Goal: Contribute content: Contribute content

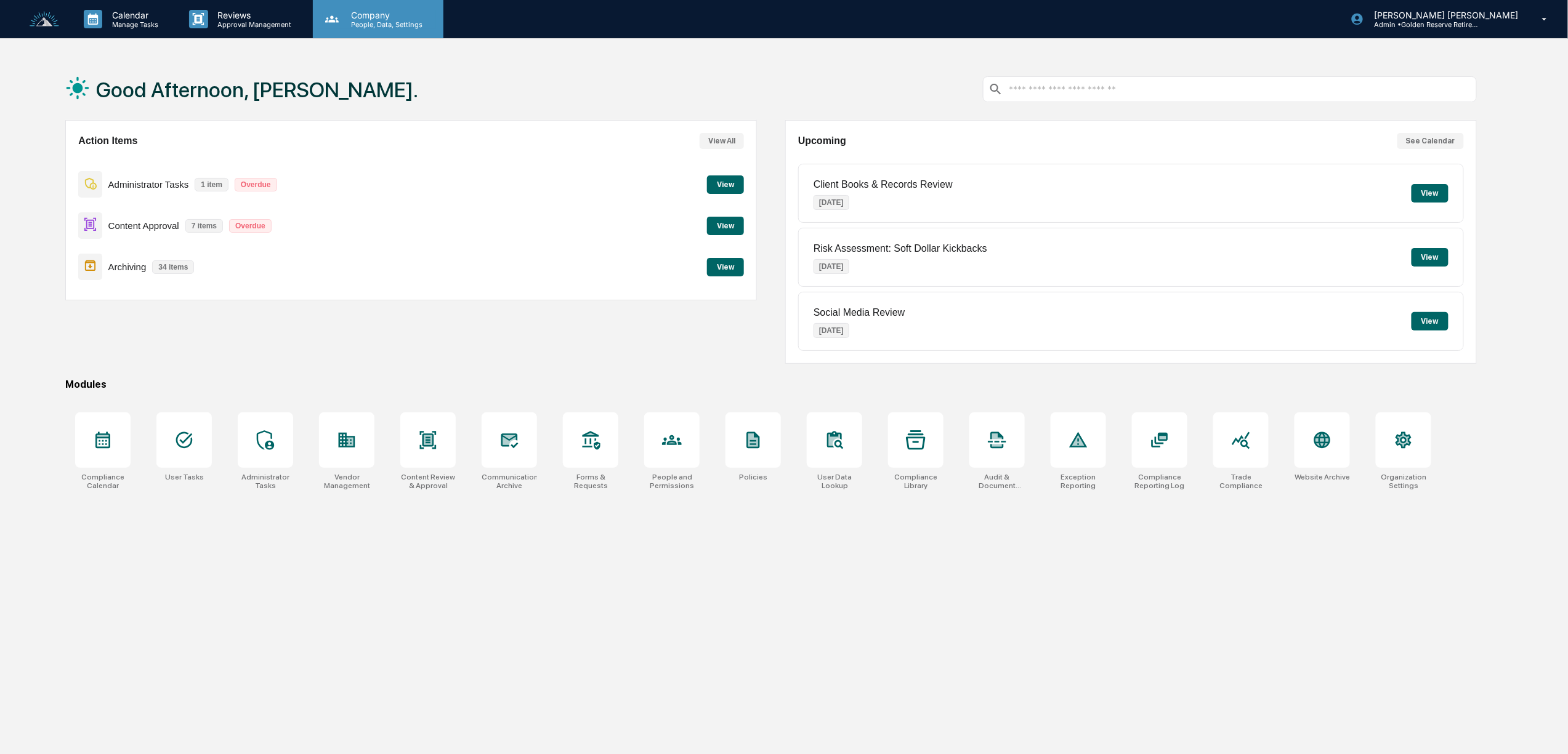
click at [366, 28] on p "People, Data, Settings" at bounding box center [386, 24] width 88 height 9
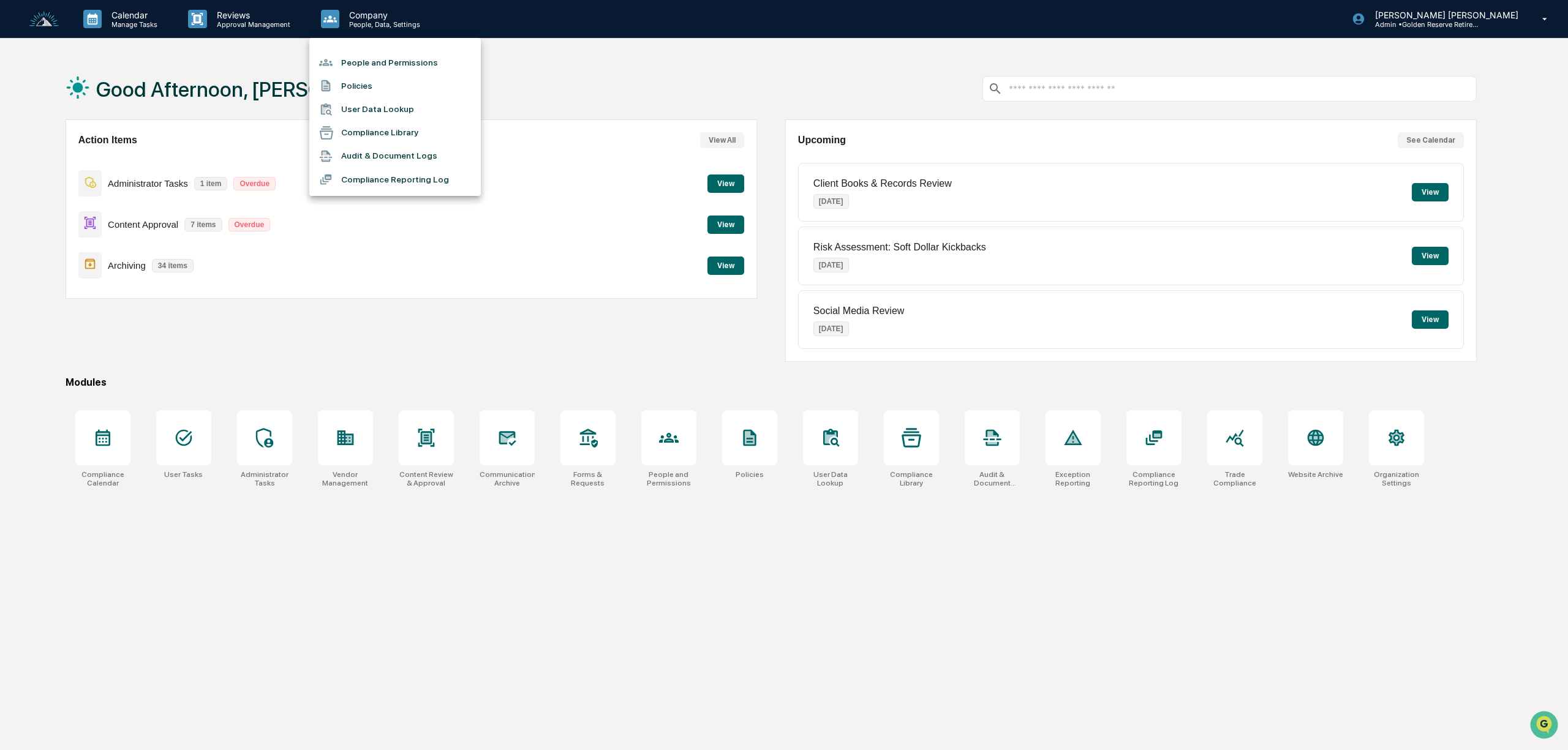
click at [381, 135] on li "Compliance Library" at bounding box center [394, 132] width 171 height 23
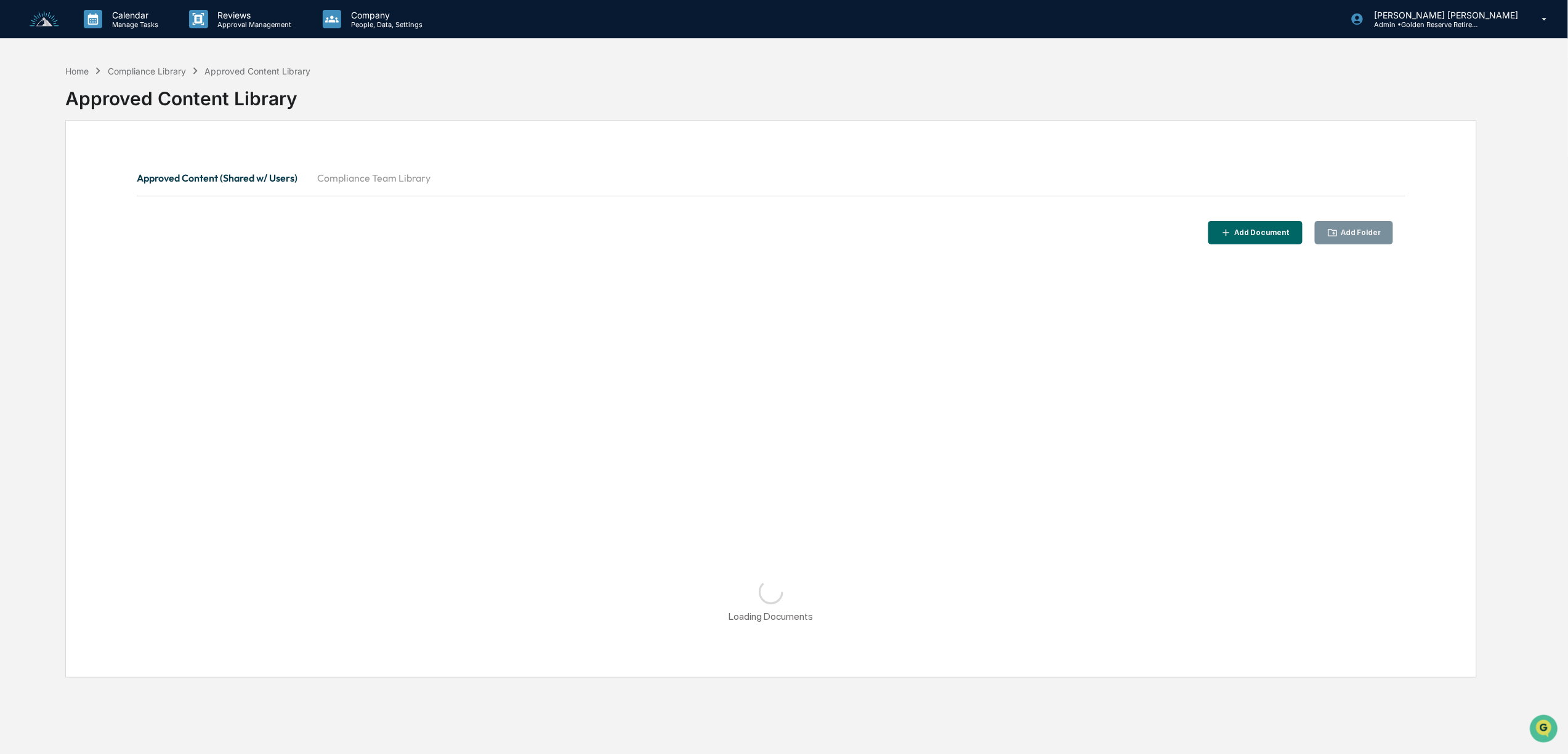
click at [390, 178] on button "Compliance Team Library" at bounding box center [375, 178] width 133 height 30
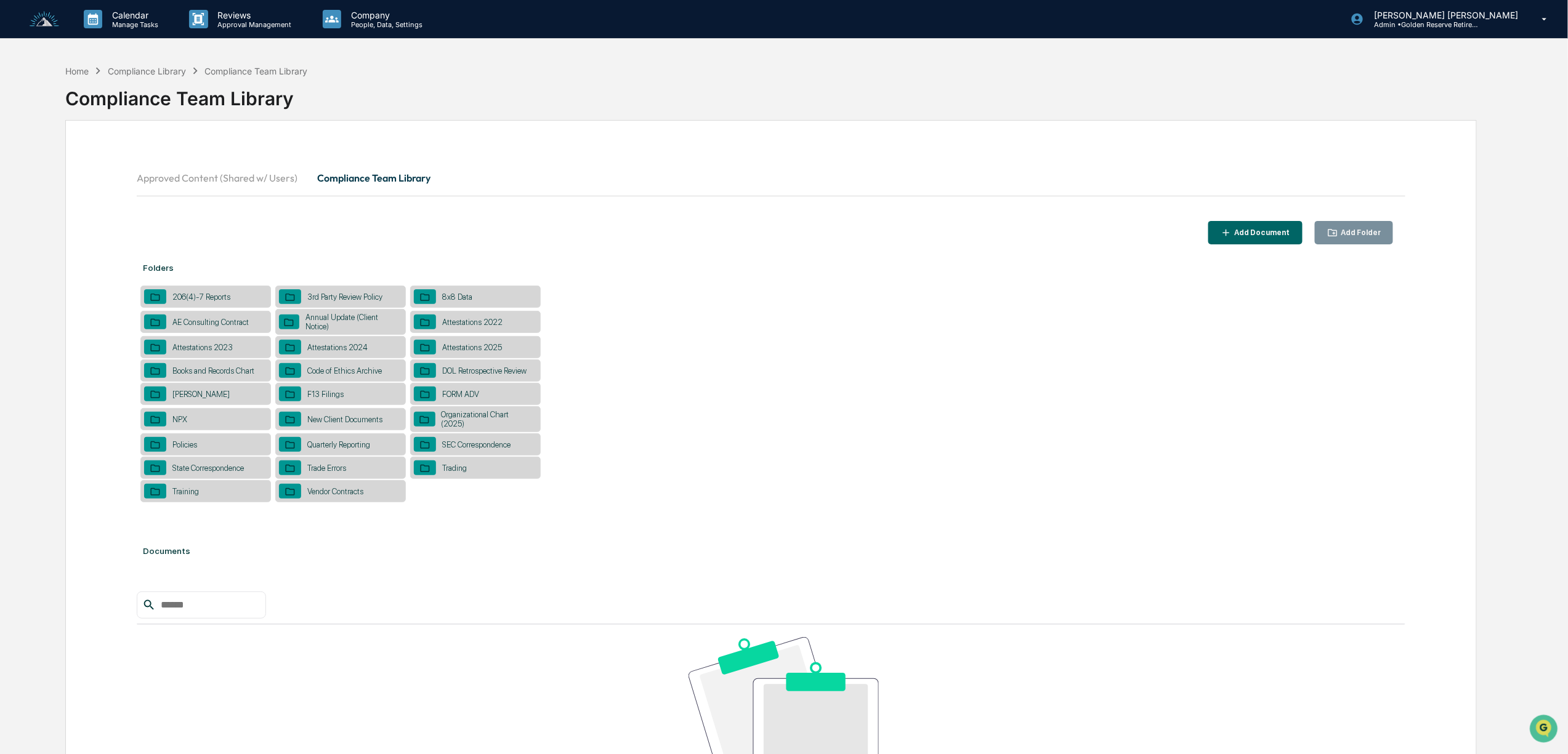
click at [220, 397] on div "[PERSON_NAME]" at bounding box center [205, 394] width 131 height 22
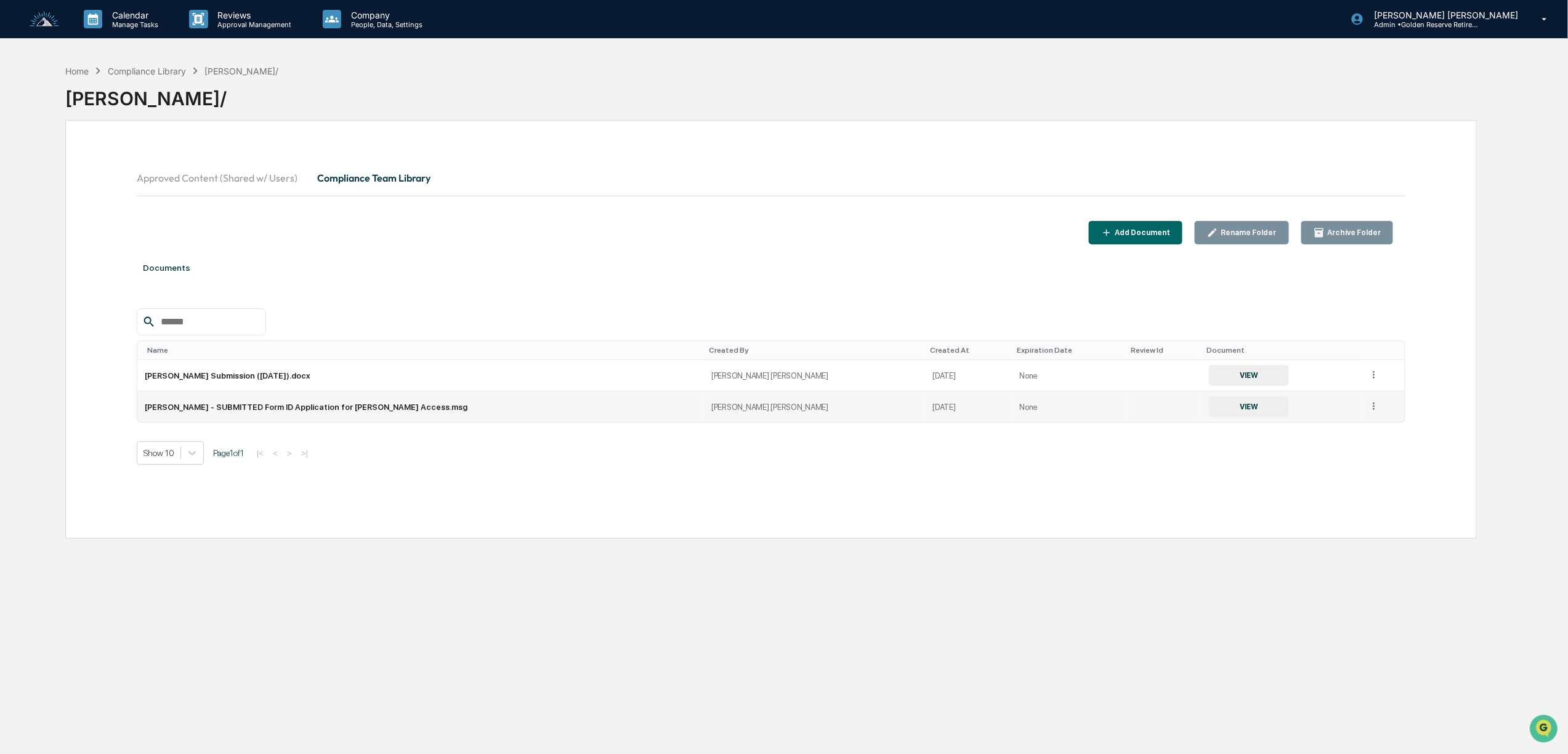
click at [1209, 411] on button "VIEW" at bounding box center [1249, 406] width 80 height 21
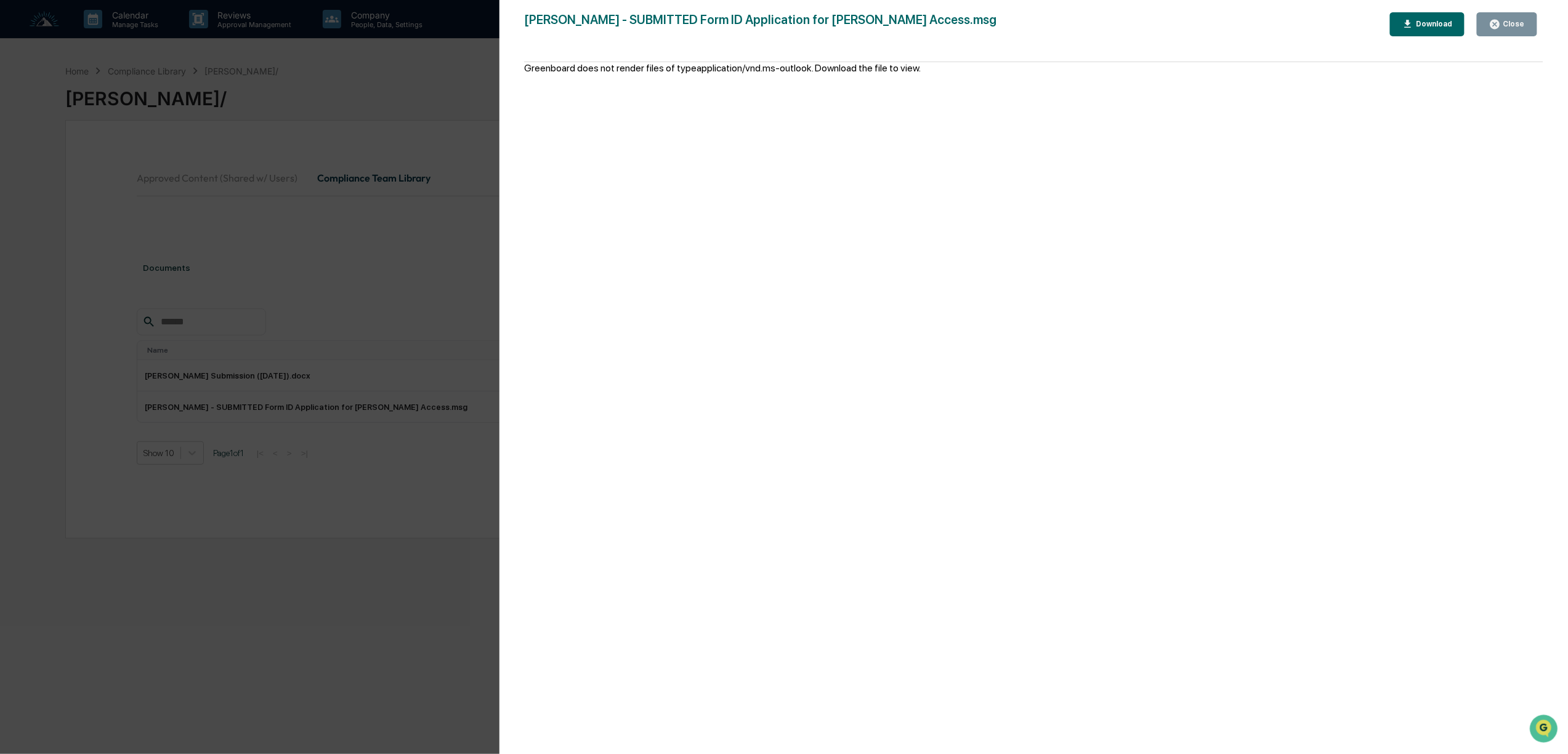
click at [1445, 28] on div "Download" at bounding box center [1433, 24] width 39 height 9
click at [264, 378] on div "Version History [DATE] 04:31 PM [PERSON_NAME] - SUBMITTED Form ID Application f…" at bounding box center [784, 377] width 1568 height 754
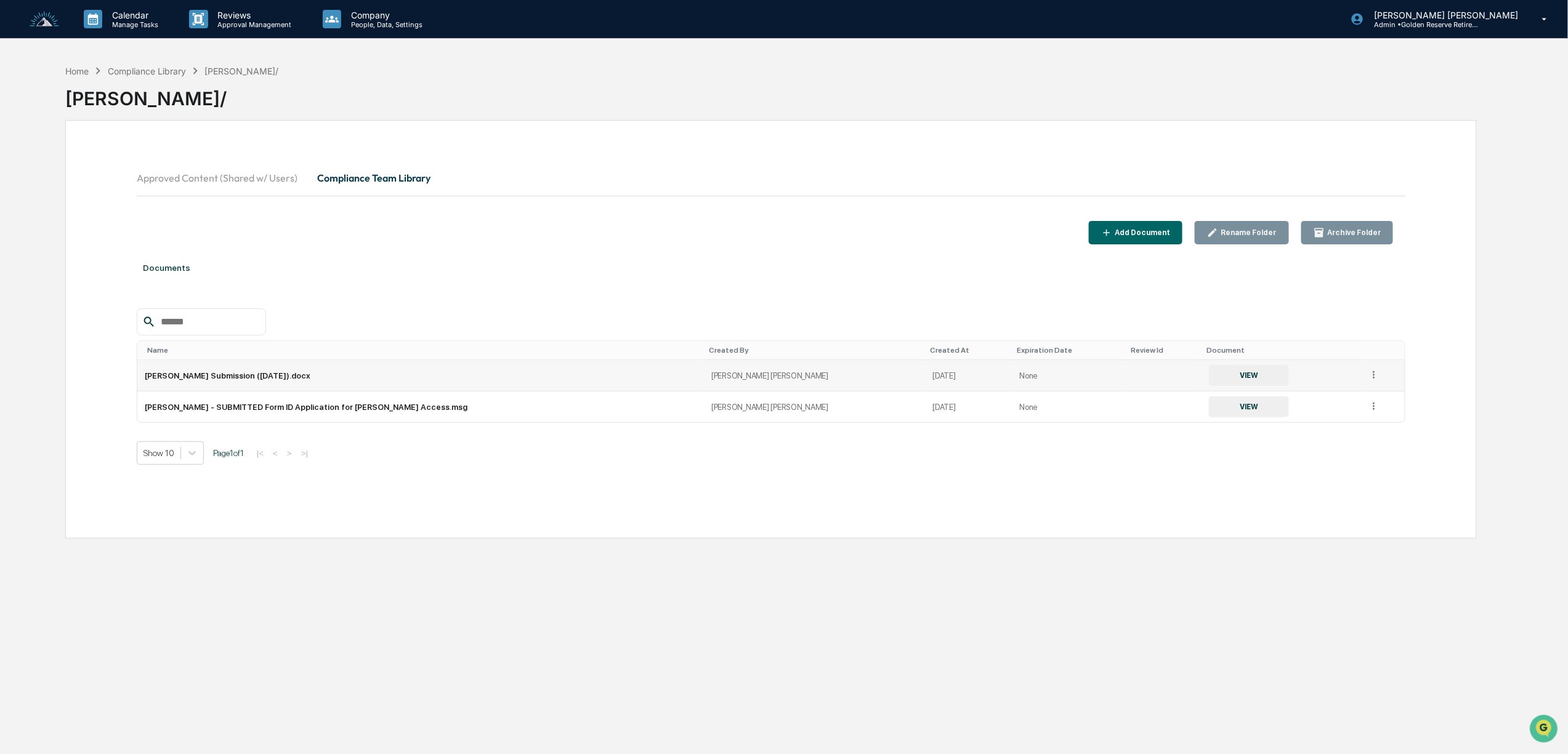
click at [1209, 373] on button "VIEW" at bounding box center [1249, 376] width 80 height 21
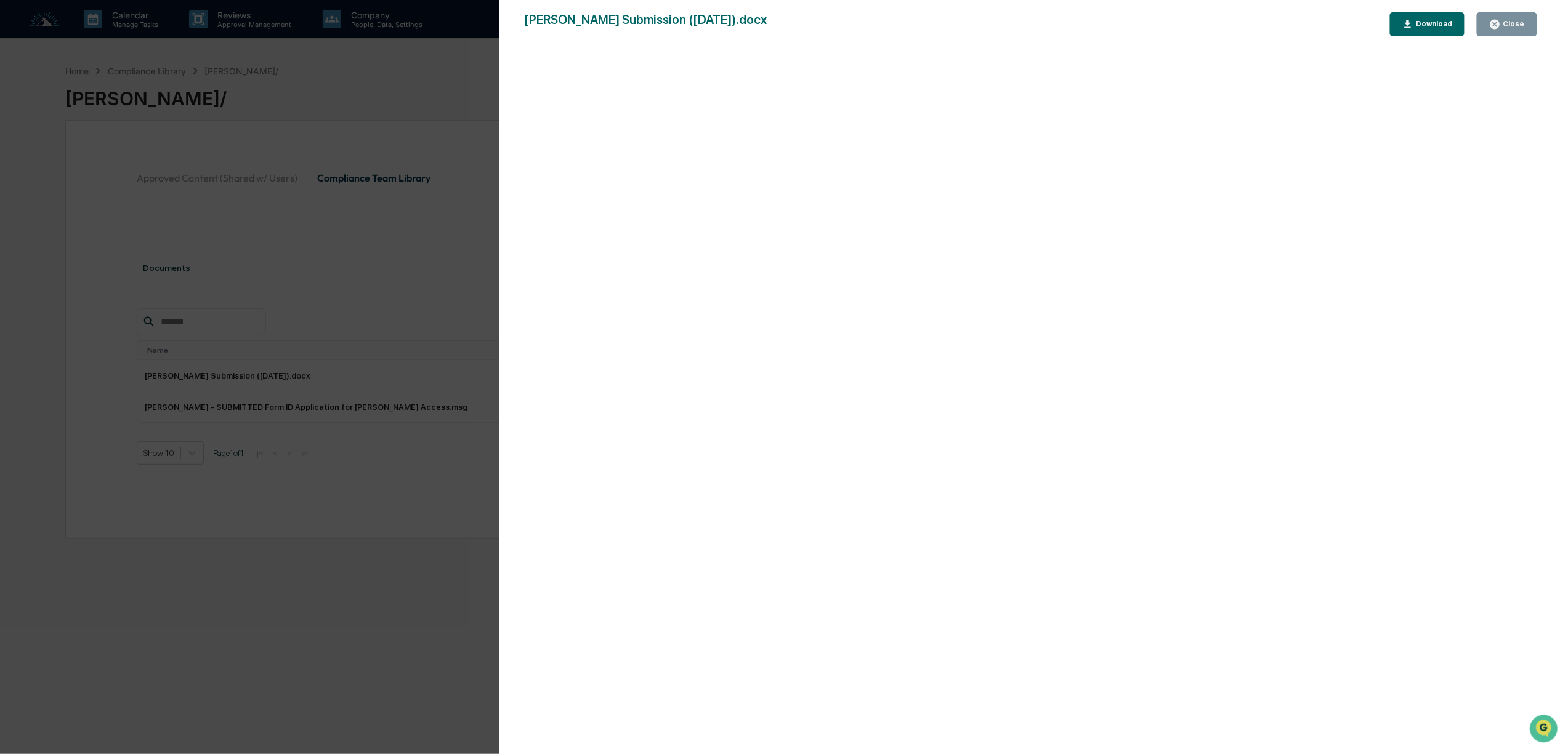
click at [471, 297] on div "Version History [DATE] 04:30 PM [PERSON_NAME] Submission ([DATE]).docx Close Do…" at bounding box center [784, 377] width 1568 height 754
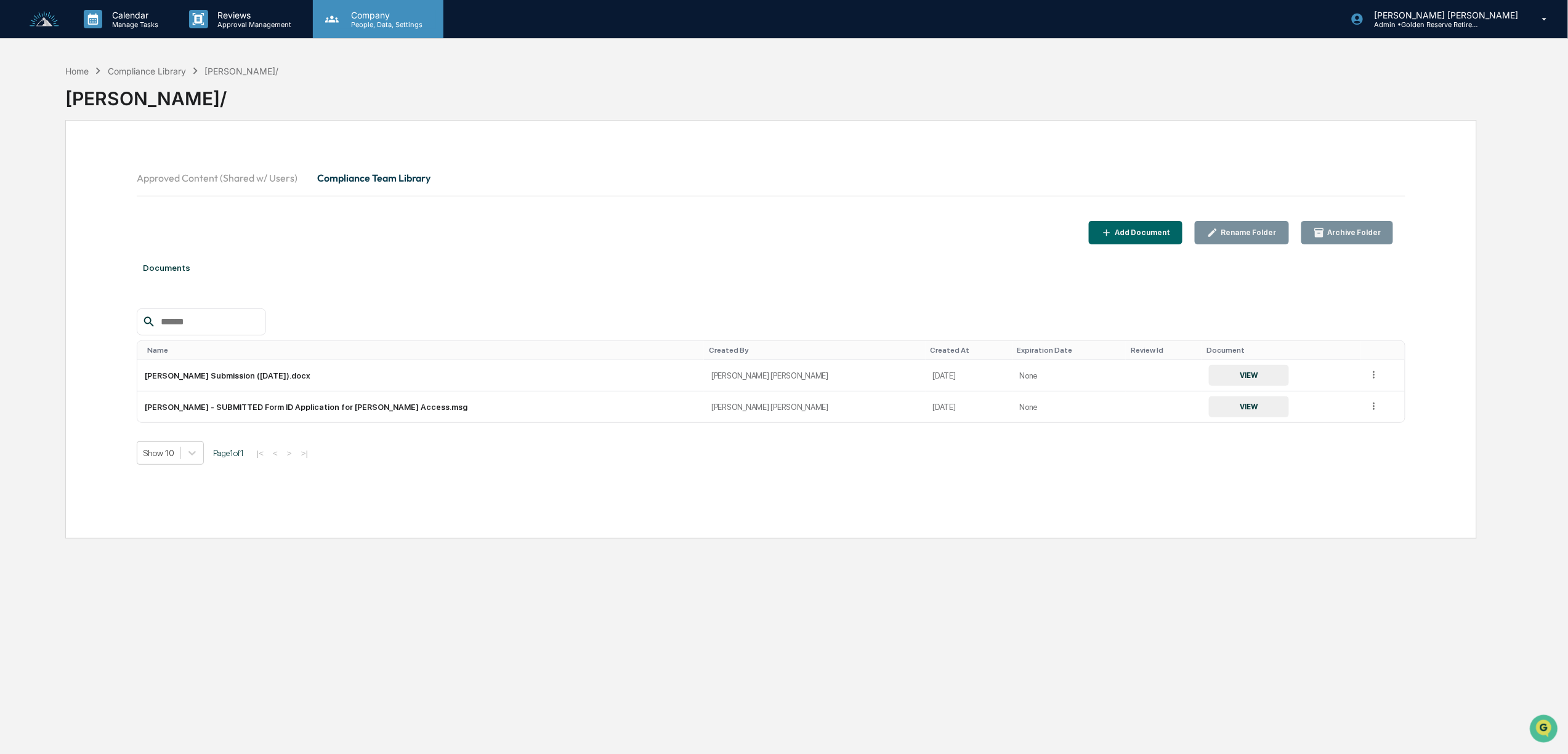
click at [337, 17] on icon at bounding box center [332, 19] width 19 height 19
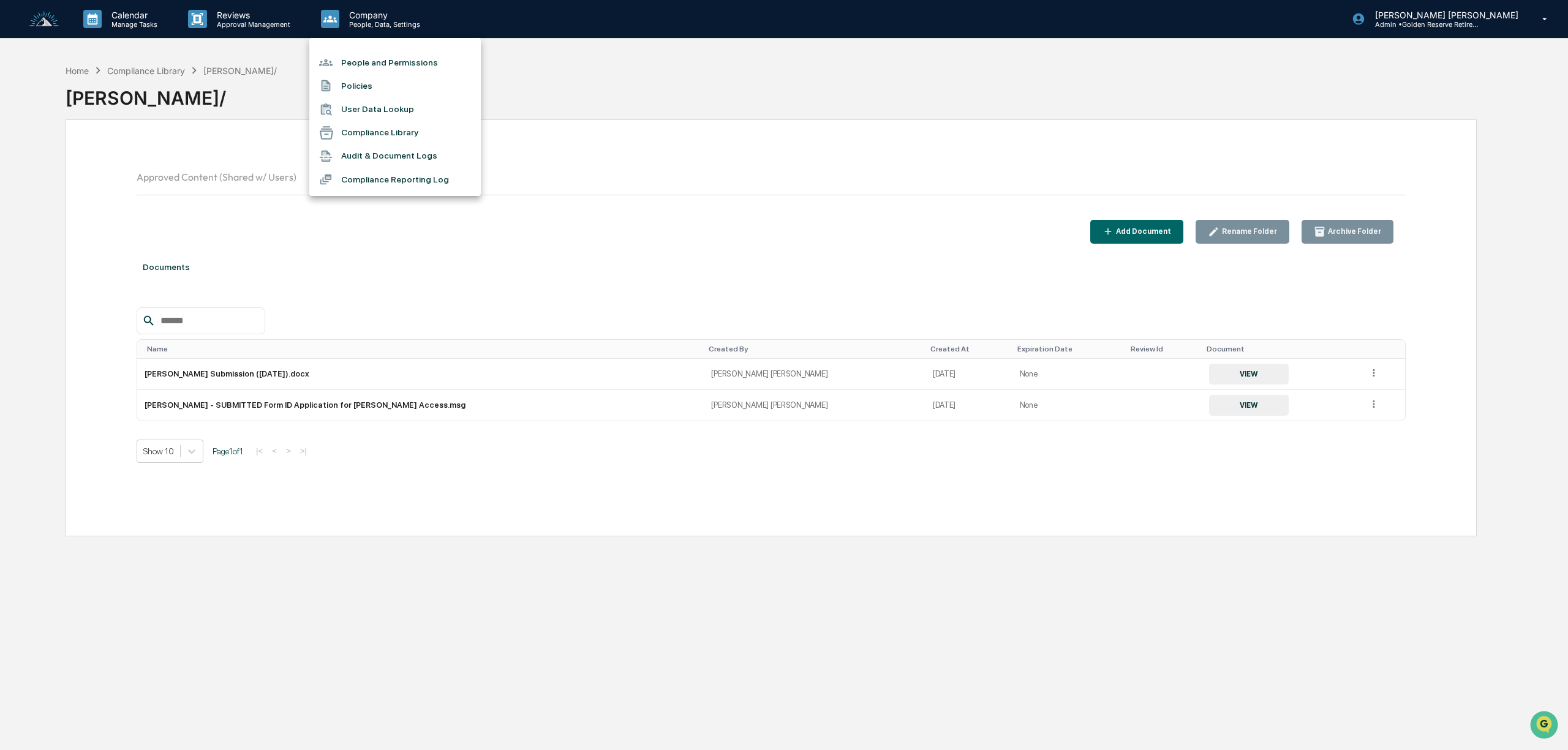
click at [430, 179] on li "Compliance Reporting Log" at bounding box center [394, 178] width 171 height 23
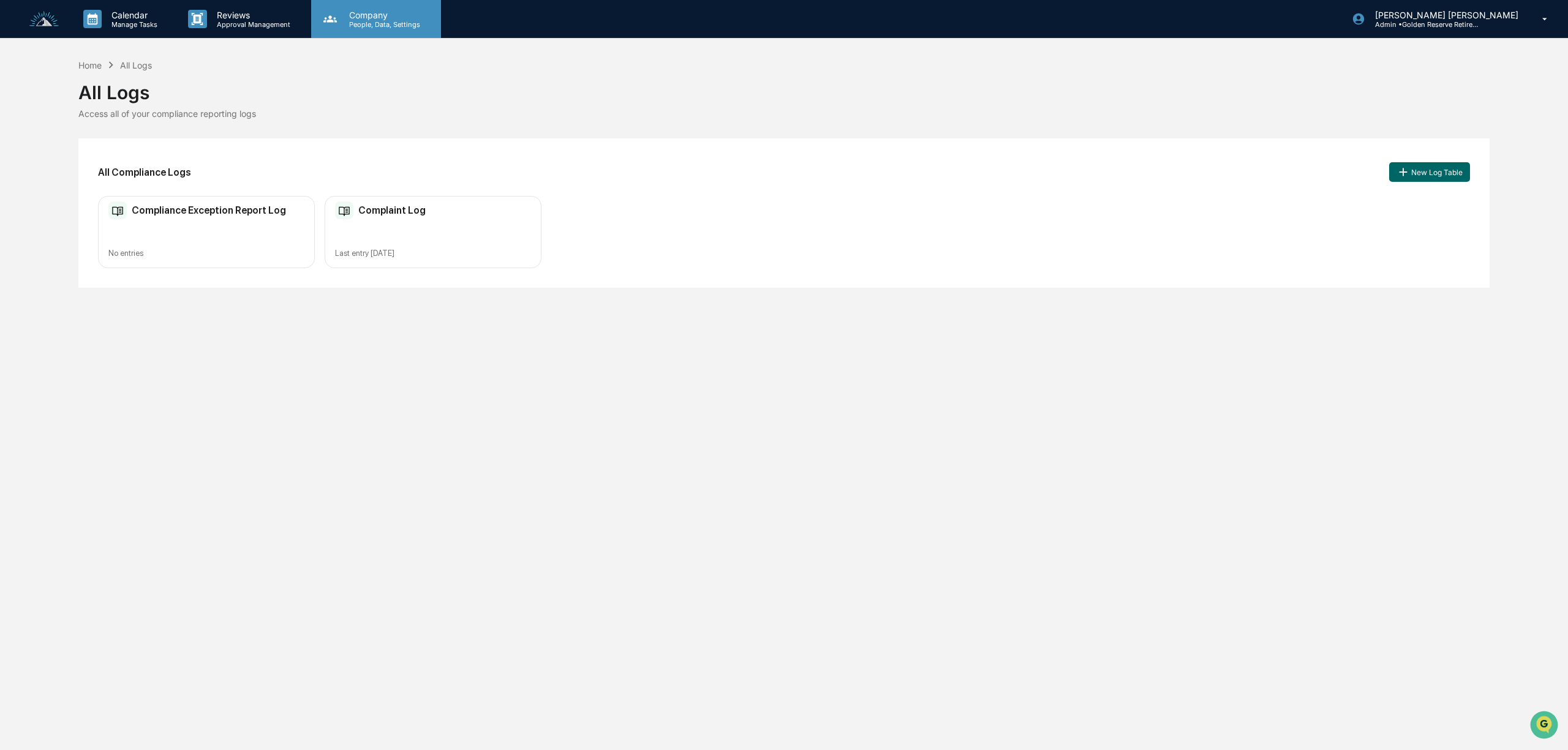
click at [362, 21] on p "People, Data, Settings" at bounding box center [383, 24] width 87 height 9
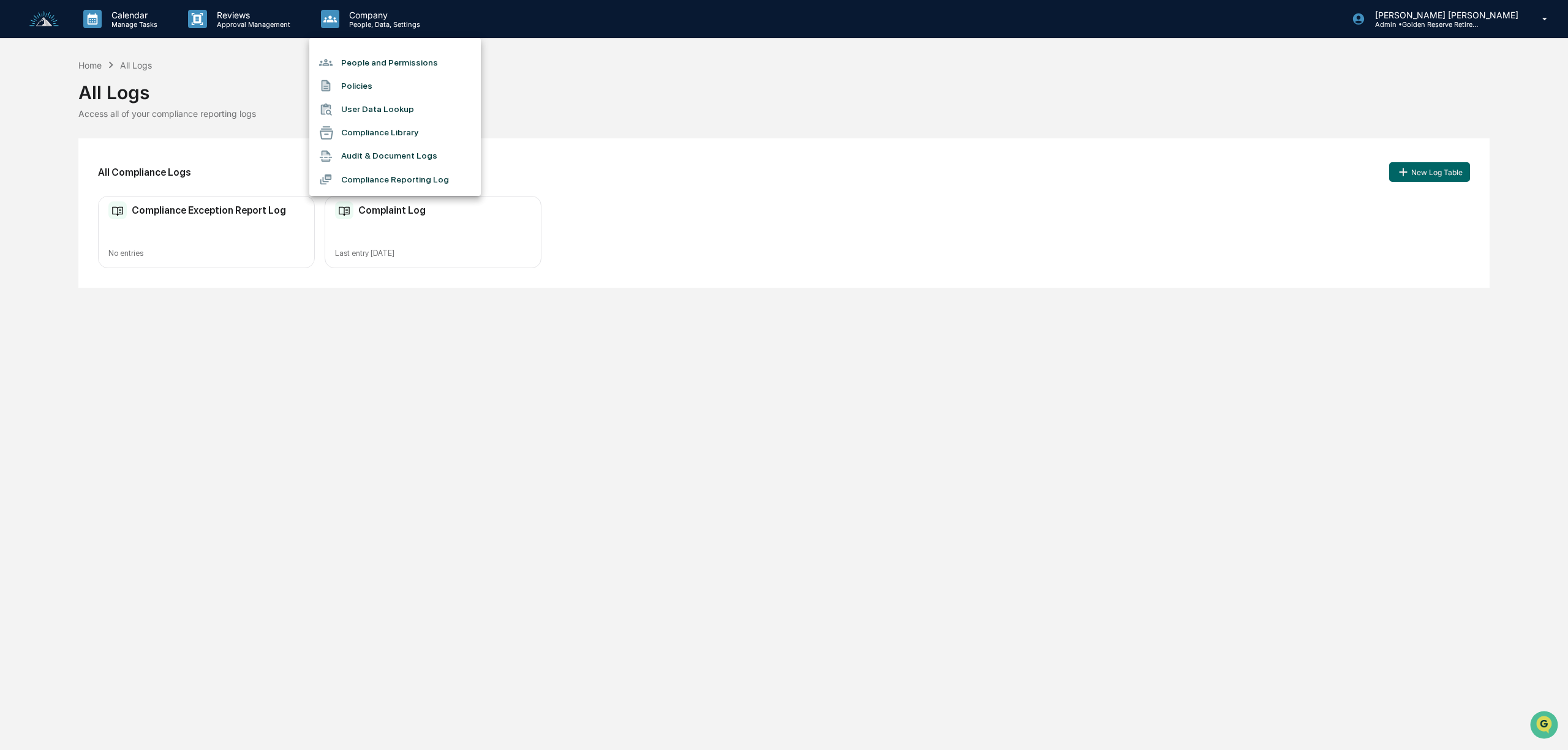
click at [379, 150] on li "Audit & Document Logs" at bounding box center [394, 156] width 171 height 23
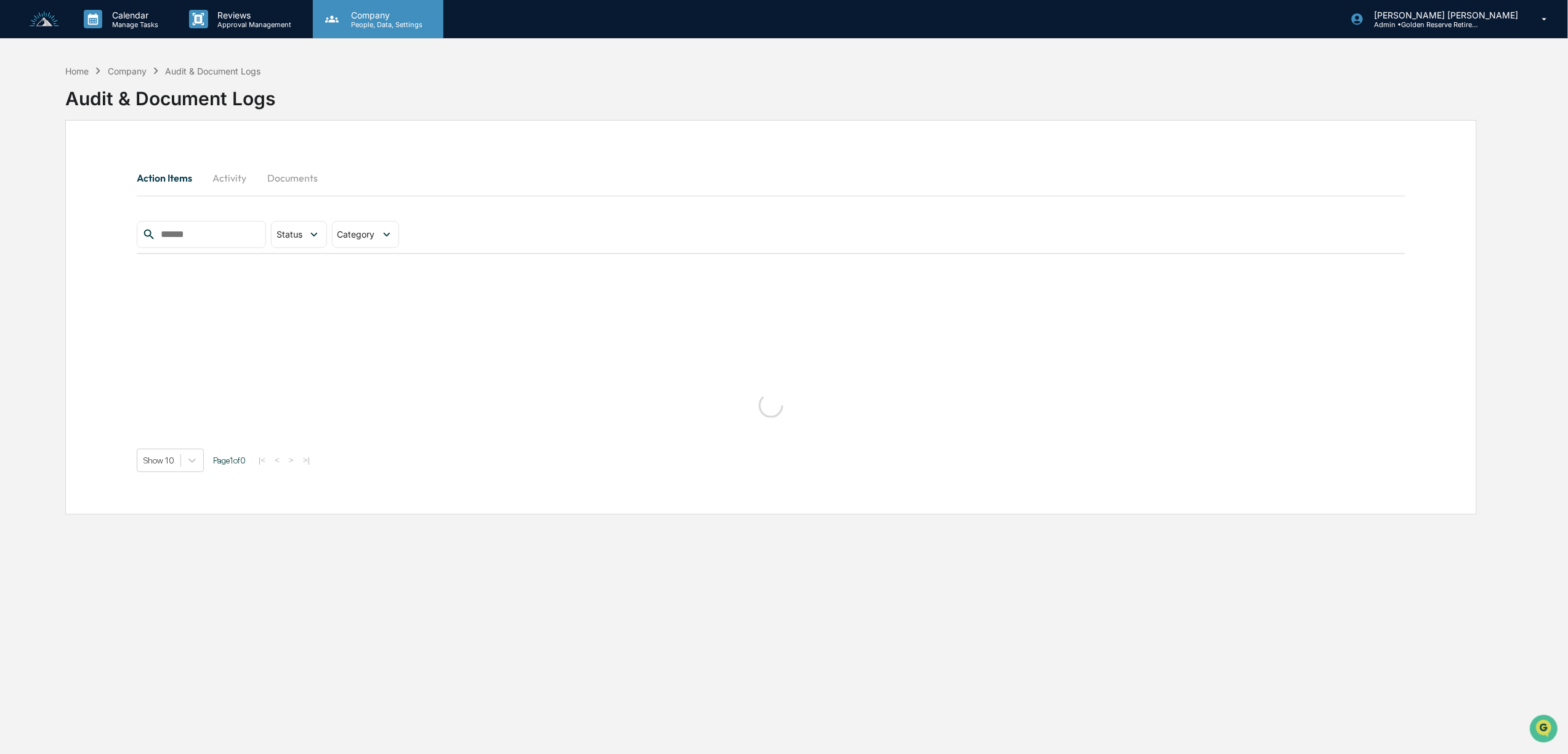
click at [384, 13] on p "Company" at bounding box center [386, 15] width 88 height 11
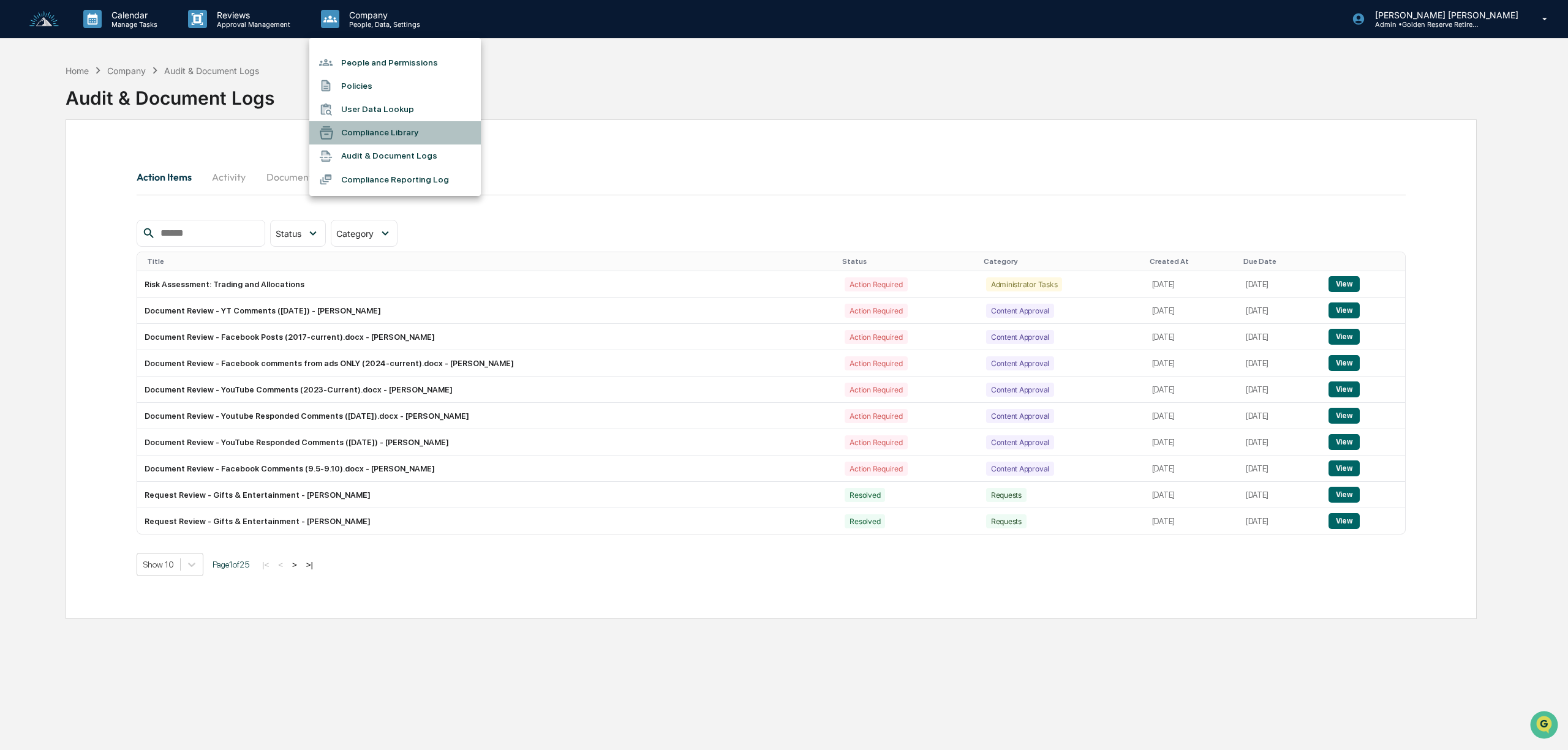
click at [382, 133] on li "Compliance Library" at bounding box center [394, 132] width 171 height 23
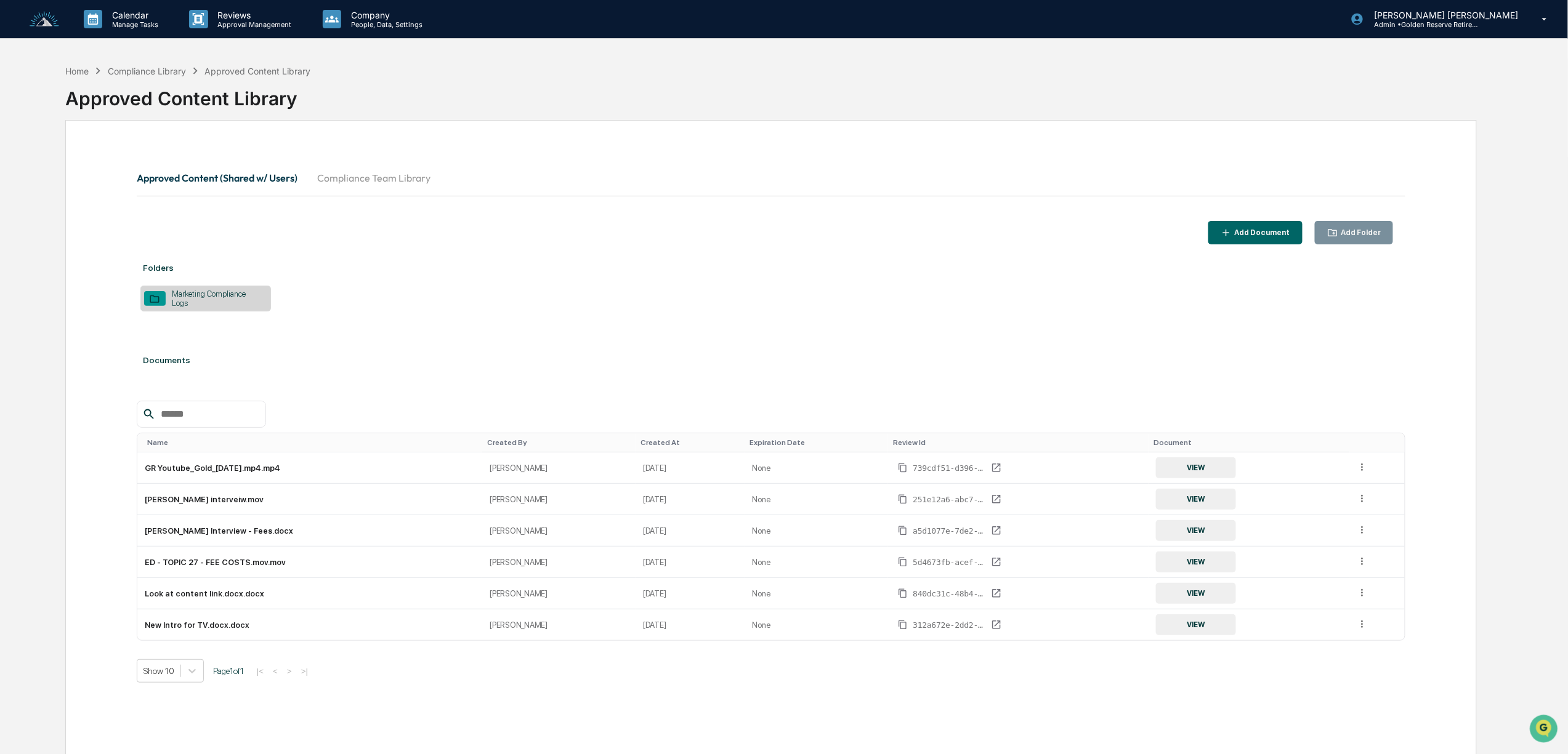
click at [382, 172] on button "Compliance Team Library" at bounding box center [375, 178] width 133 height 30
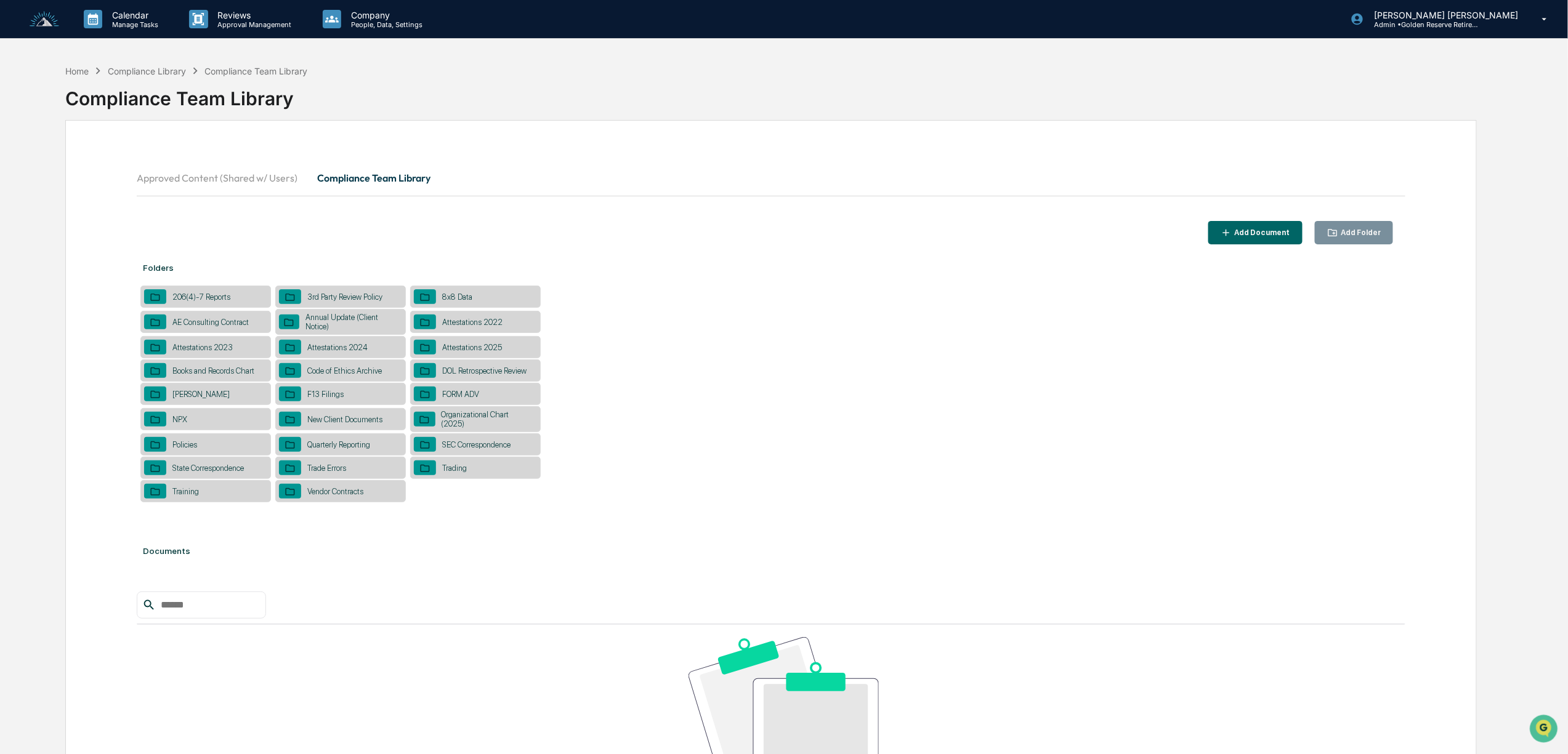
click at [218, 172] on button "Approved Content (Shared w/ Users)" at bounding box center [221, 178] width 170 height 30
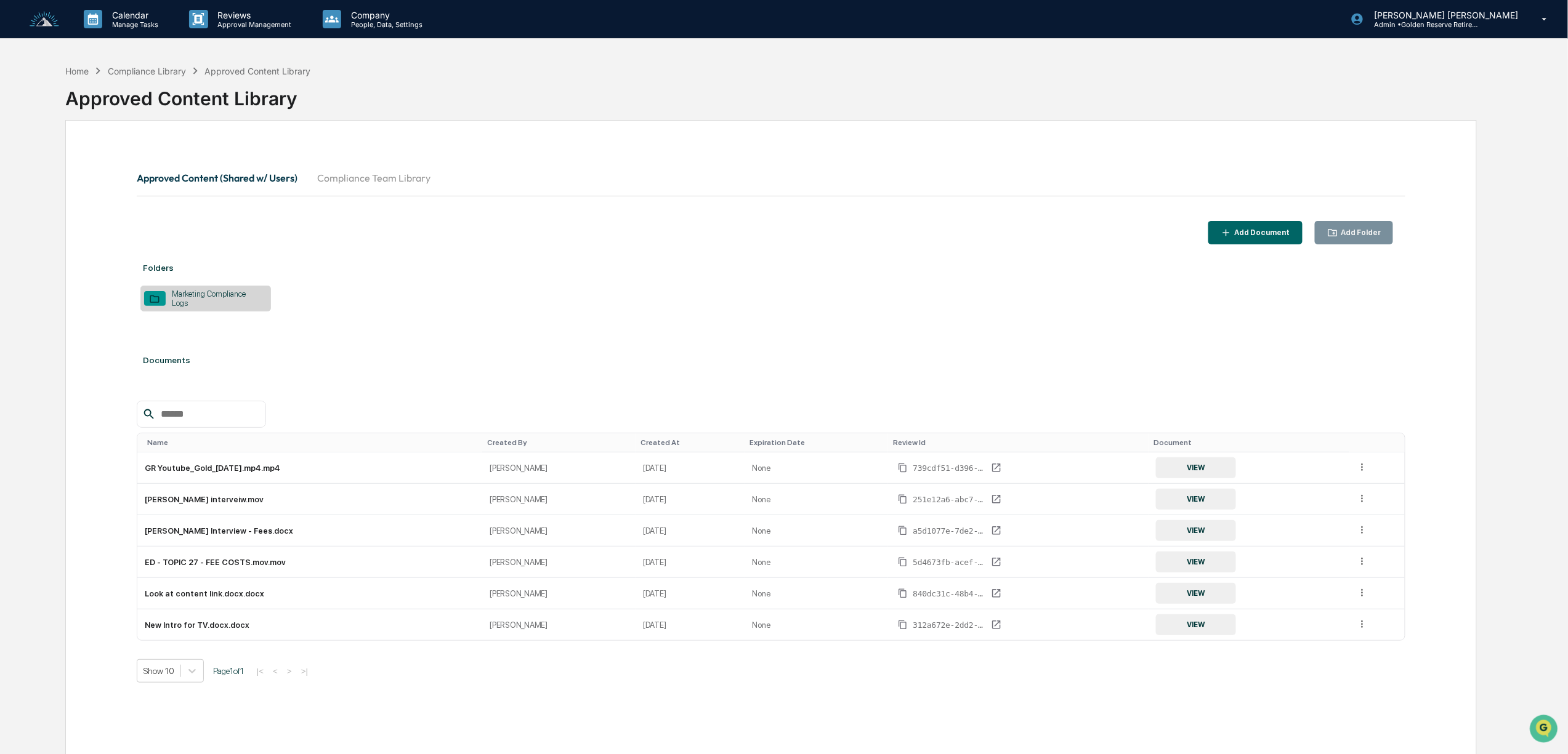
click at [380, 178] on button "Compliance Team Library" at bounding box center [375, 178] width 133 height 30
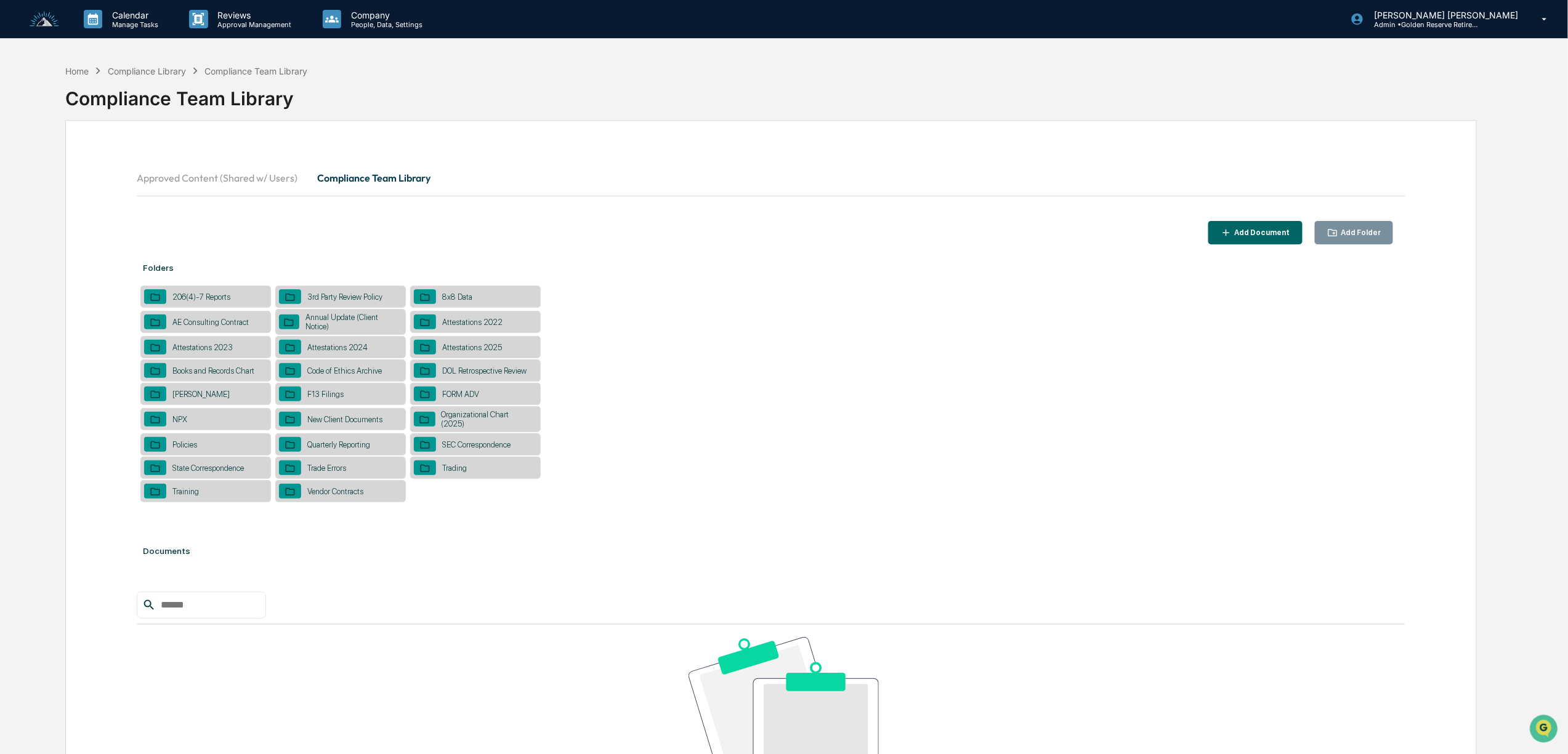
click at [329, 468] on div "Trade Errors" at bounding box center [326, 468] width 51 height 9
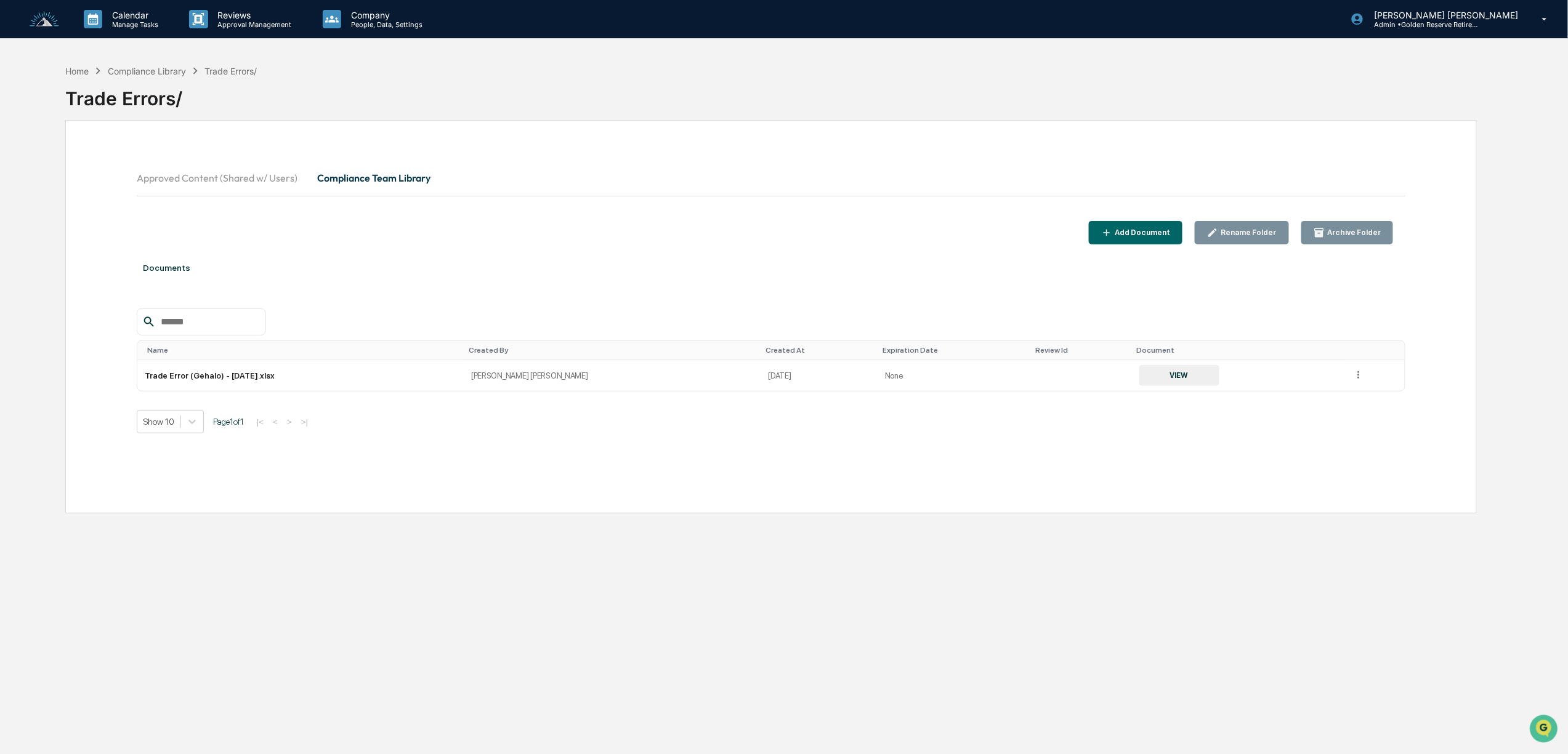
click at [1171, 230] on div "Add Document" at bounding box center [1142, 232] width 58 height 9
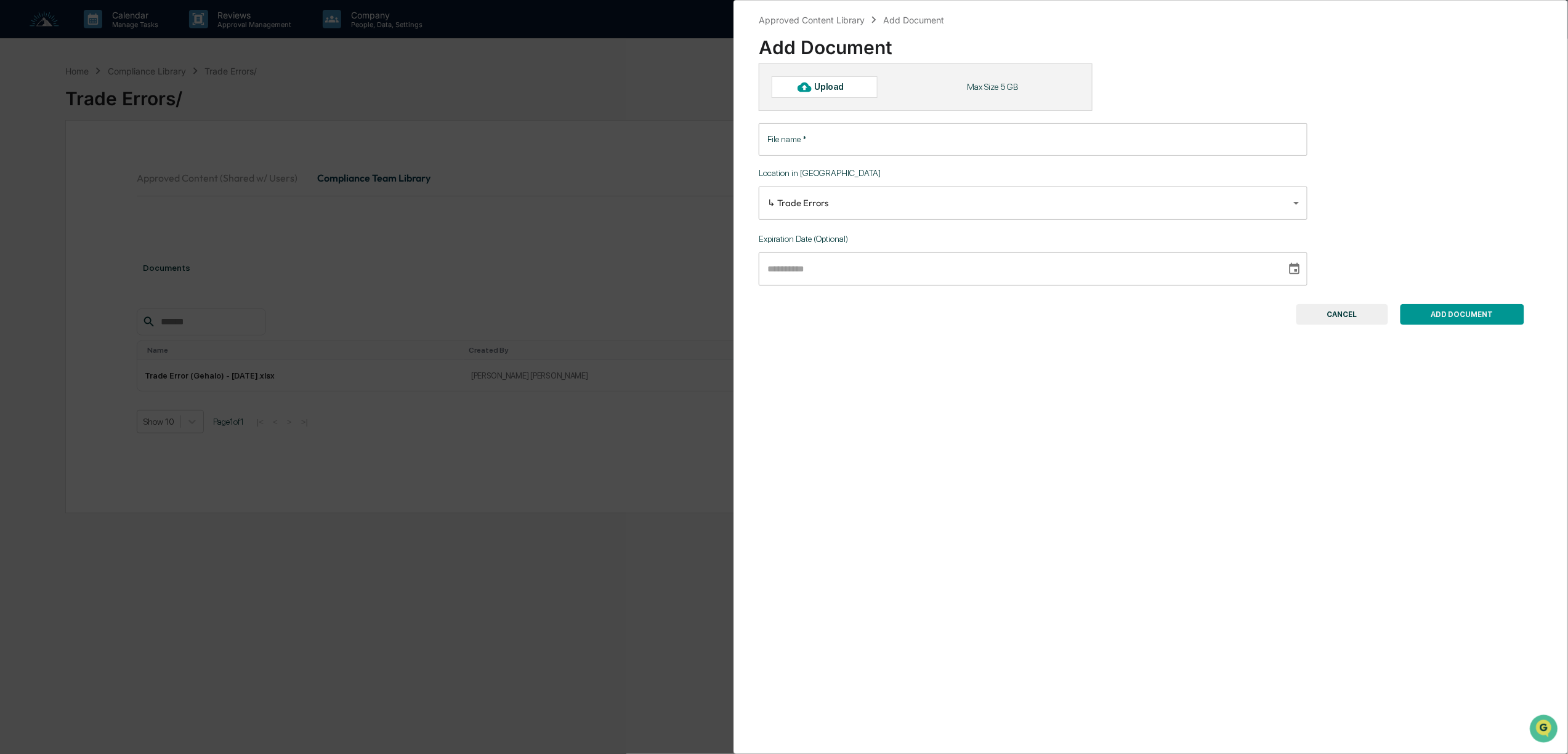
click at [815, 84] on div "Upload" at bounding box center [835, 87] width 40 height 10
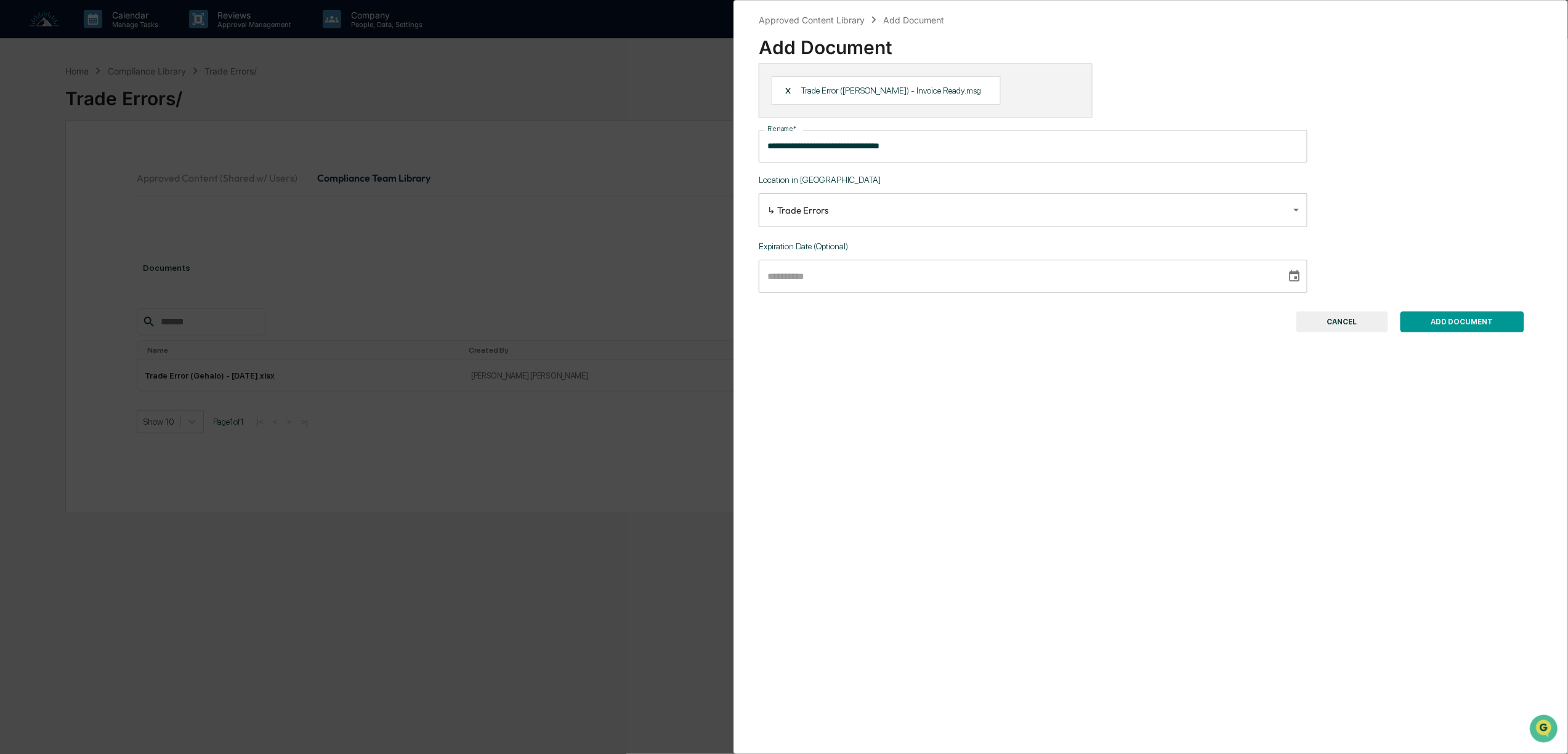
type input "**********"
click at [766, 280] on input "**********" at bounding box center [1018, 276] width 519 height 33
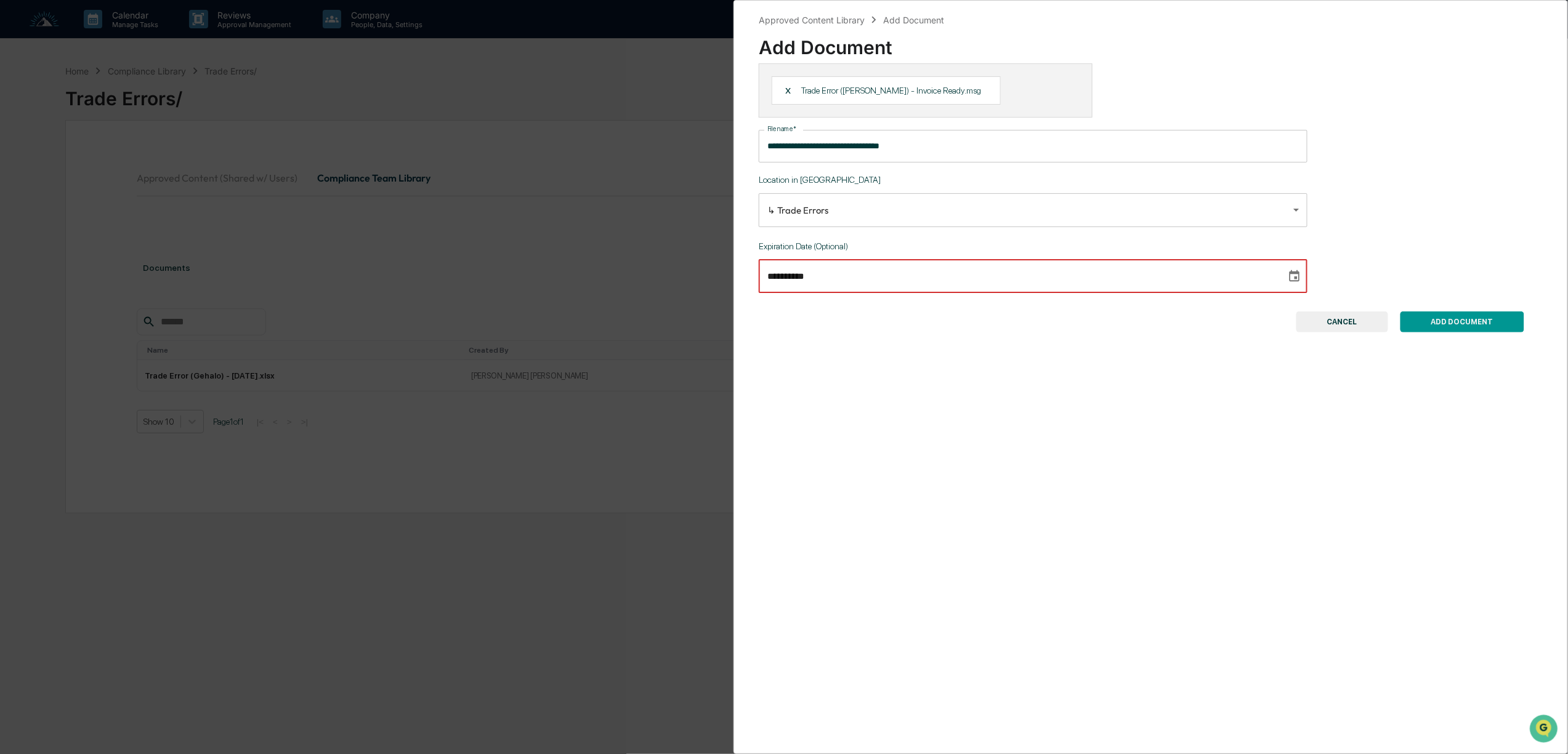
click at [816, 283] on input "**********" at bounding box center [1018, 276] width 519 height 33
drag, startPoint x: 801, startPoint y: 281, endPoint x: 841, endPoint y: 287, distance: 40.4
click at [803, 281] on input "**********" at bounding box center [1018, 276] width 519 height 33
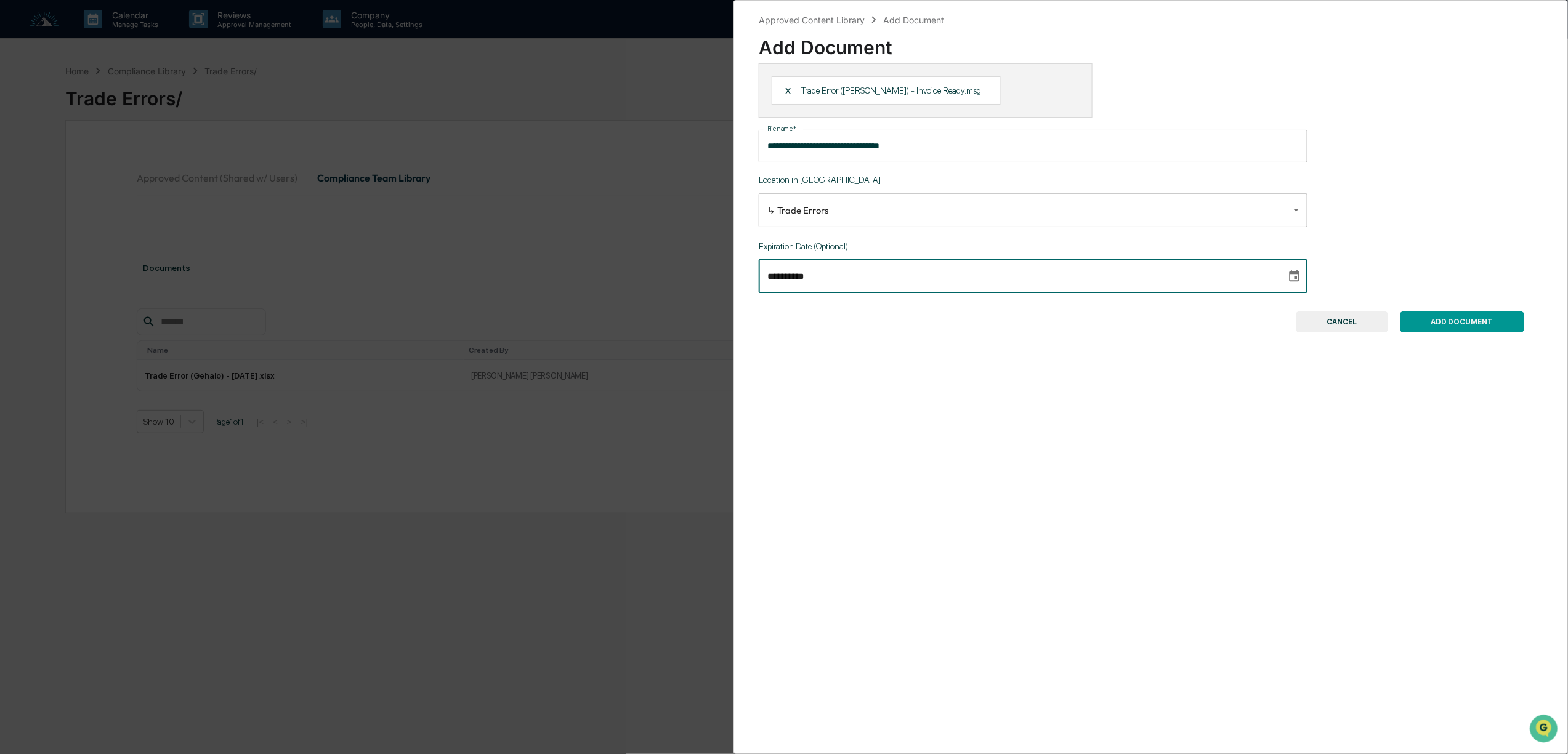
type input "**********"
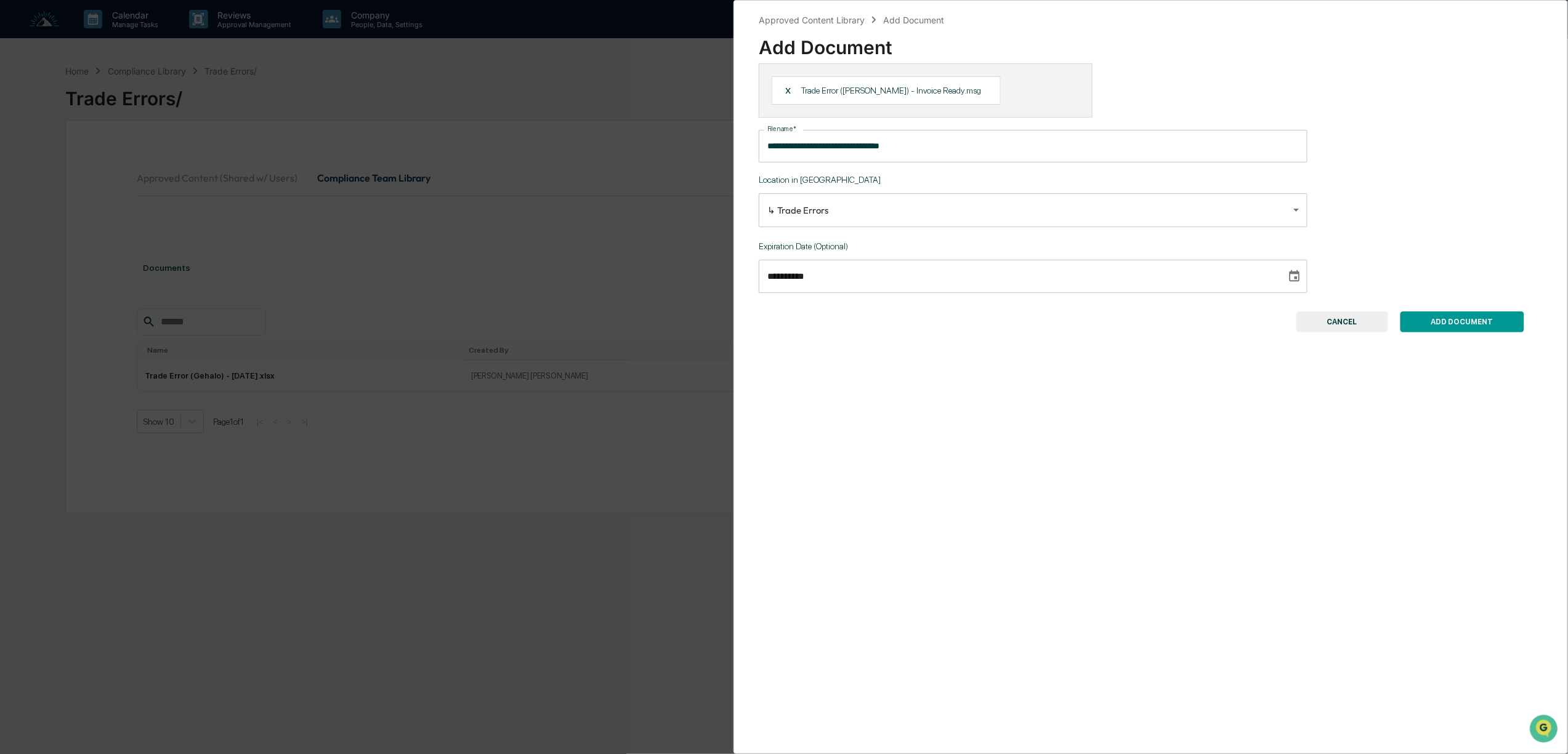
click at [1447, 322] on button "ADD DOCUMENT" at bounding box center [1462, 322] width 124 height 21
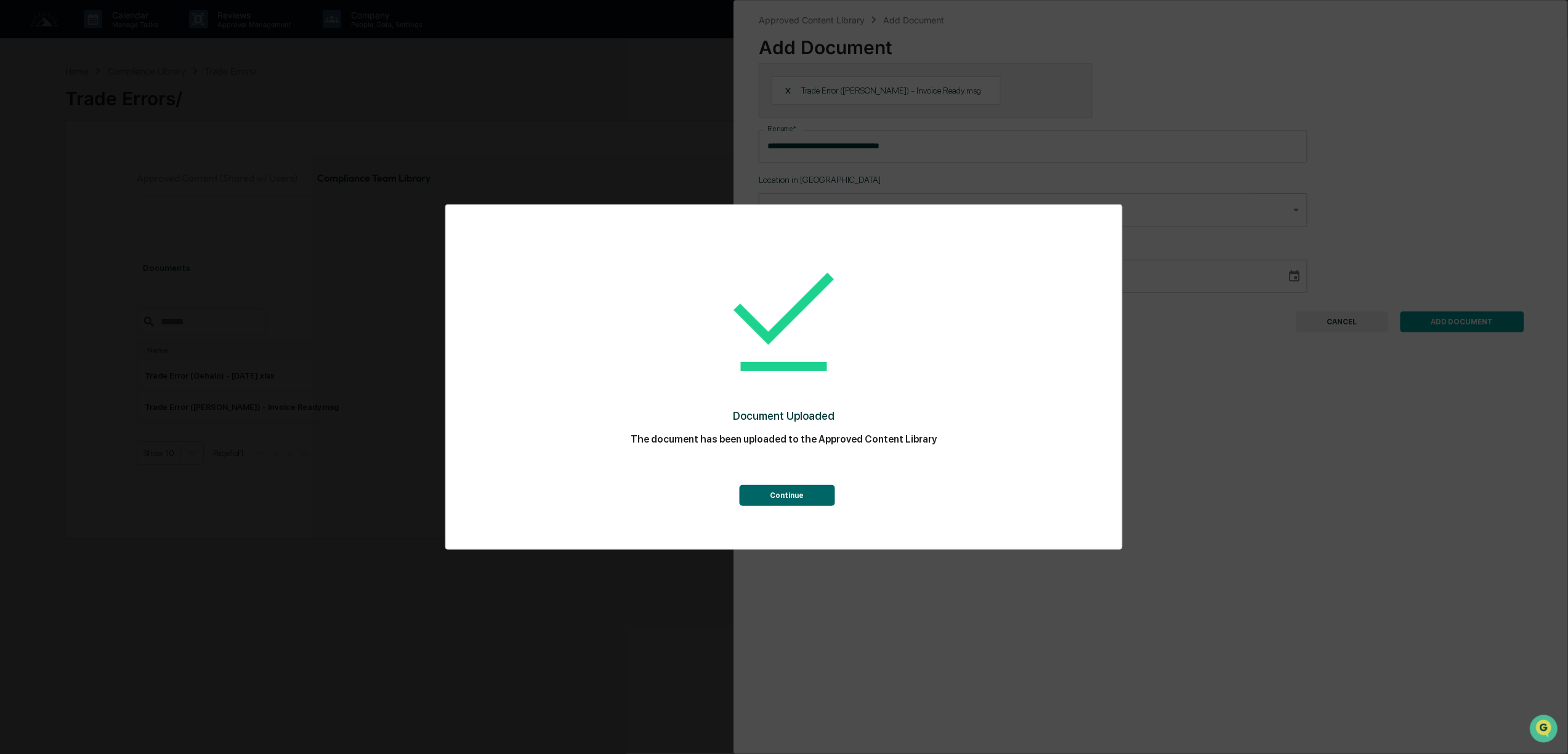
click at [798, 491] on button "Continue" at bounding box center [787, 495] width 96 height 21
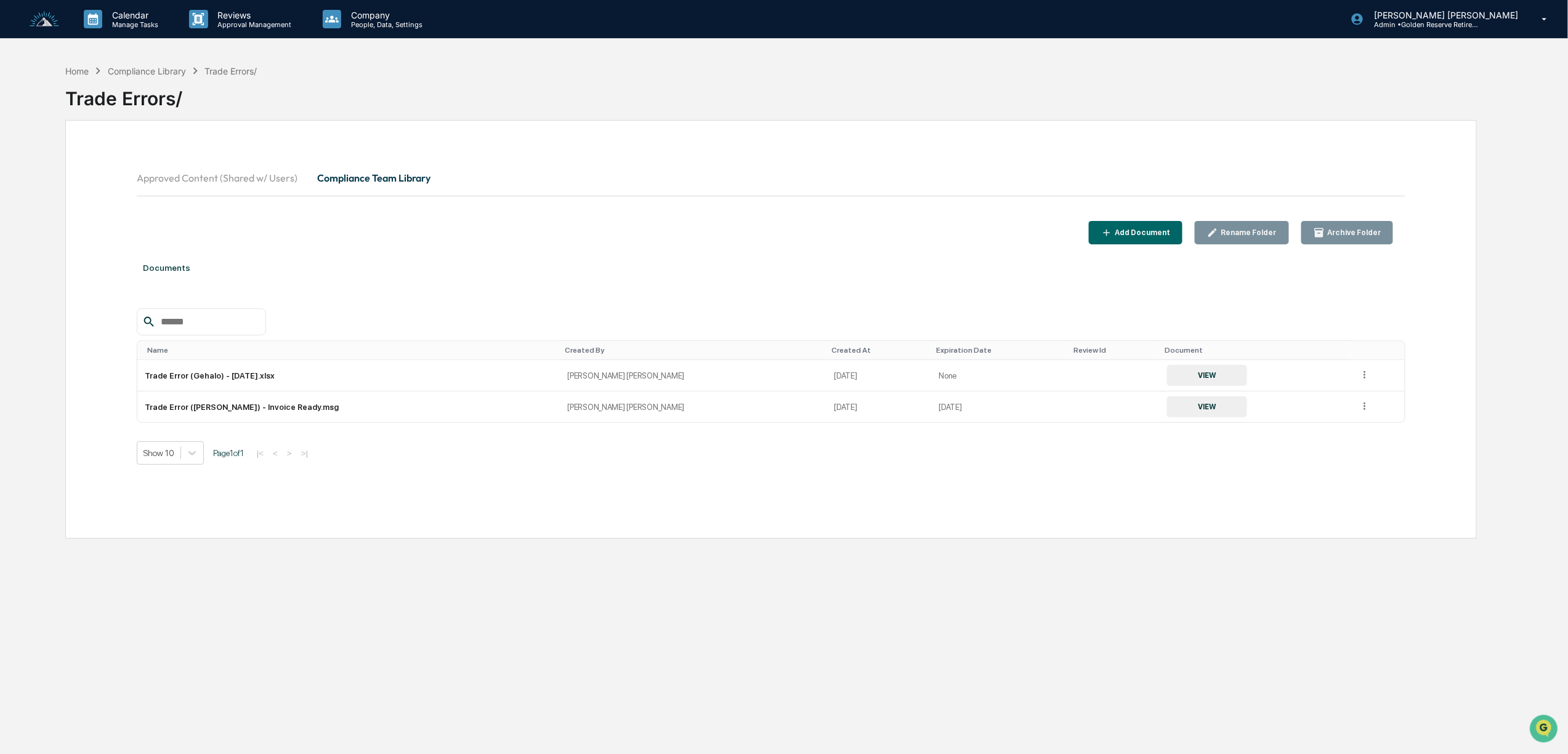
click at [346, 189] on button "Compliance Team Library" at bounding box center [375, 178] width 133 height 30
click at [345, 177] on button "Compliance Team Library" at bounding box center [375, 178] width 133 height 30
click at [176, 177] on button "Approved Content (Shared w/ Users)" at bounding box center [221, 178] width 170 height 30
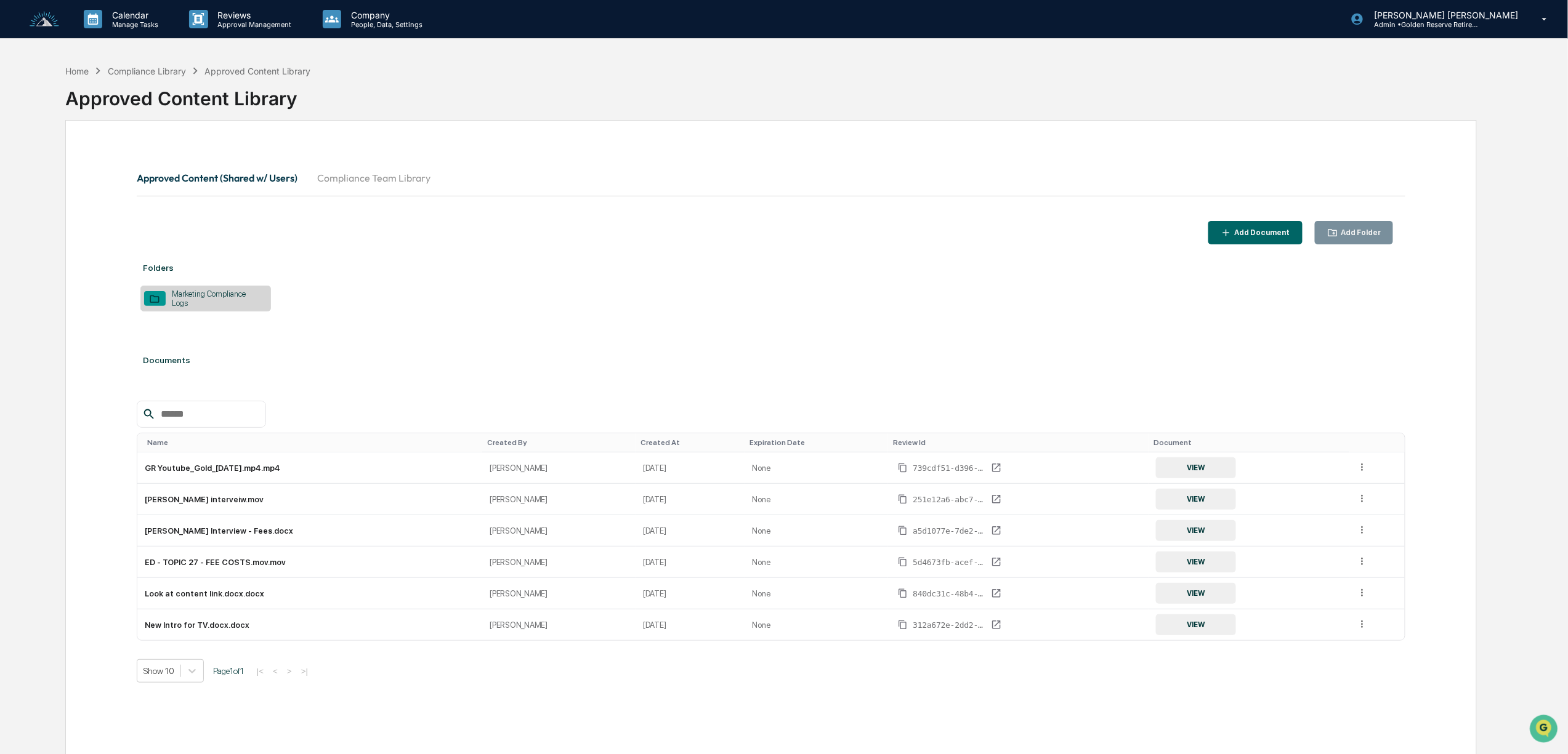
click at [415, 180] on button "Compliance Team Library" at bounding box center [375, 178] width 133 height 30
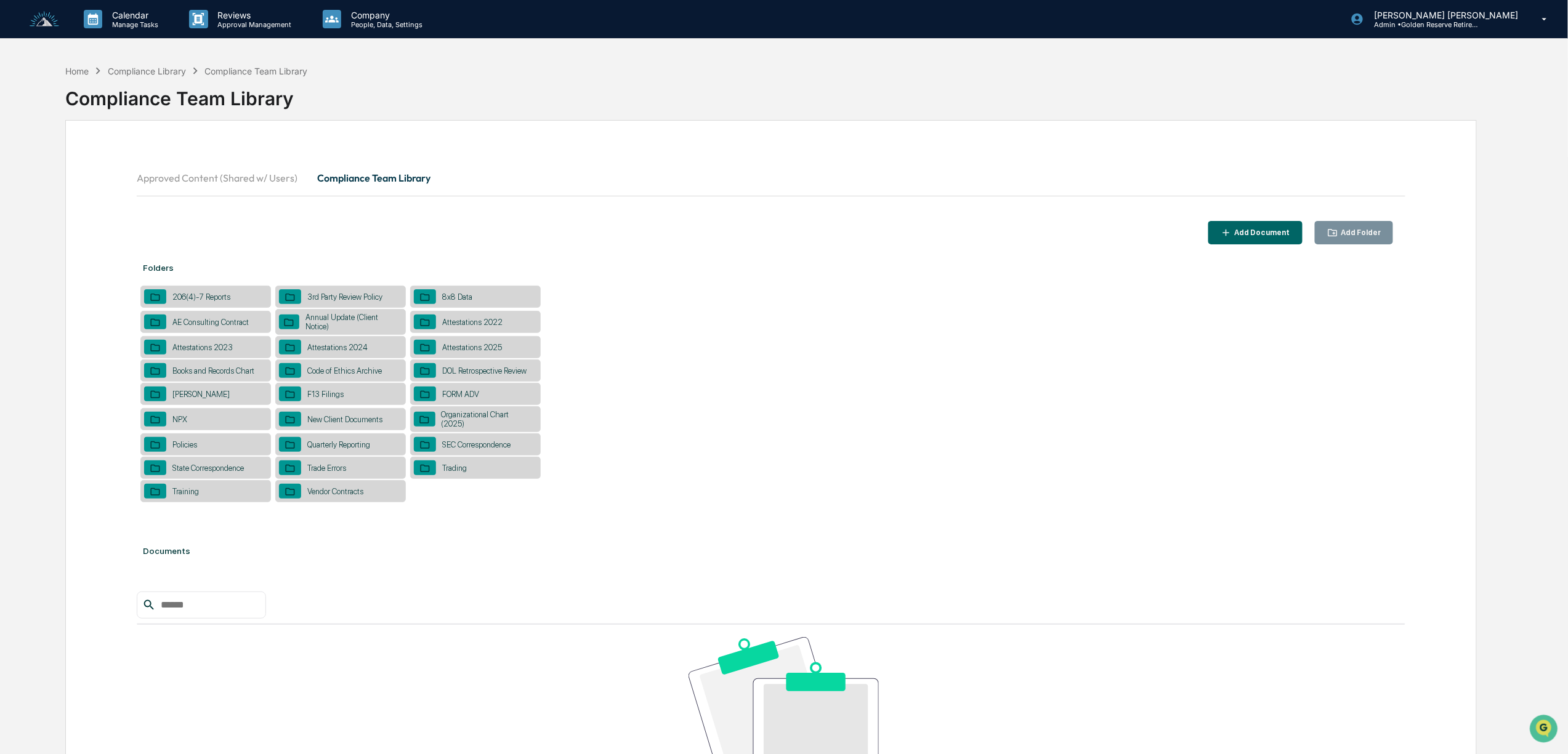
click at [495, 339] on div "Attestations 2025" at bounding box center [475, 348] width 131 height 22
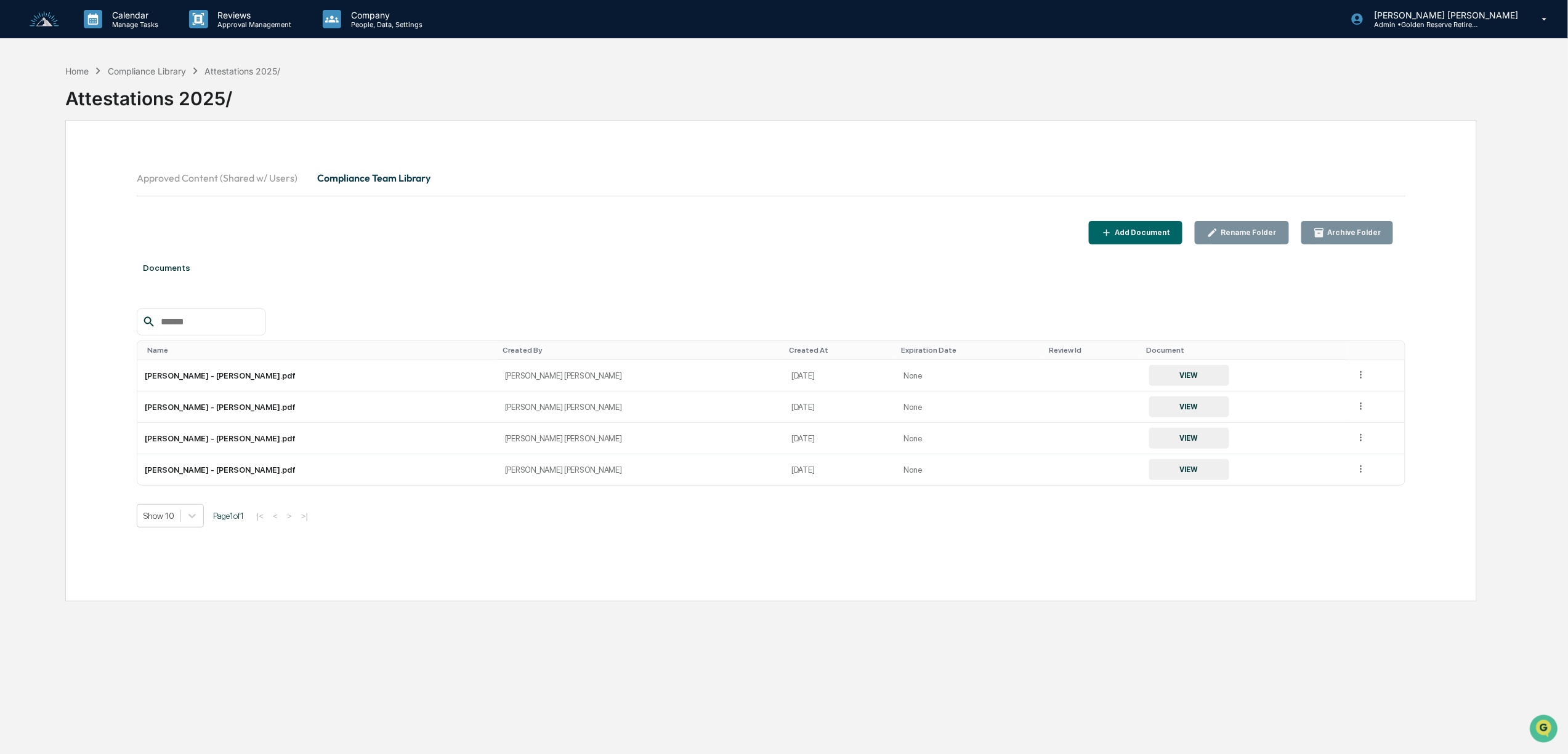
click at [1157, 231] on div "Add Document" at bounding box center [1142, 232] width 58 height 9
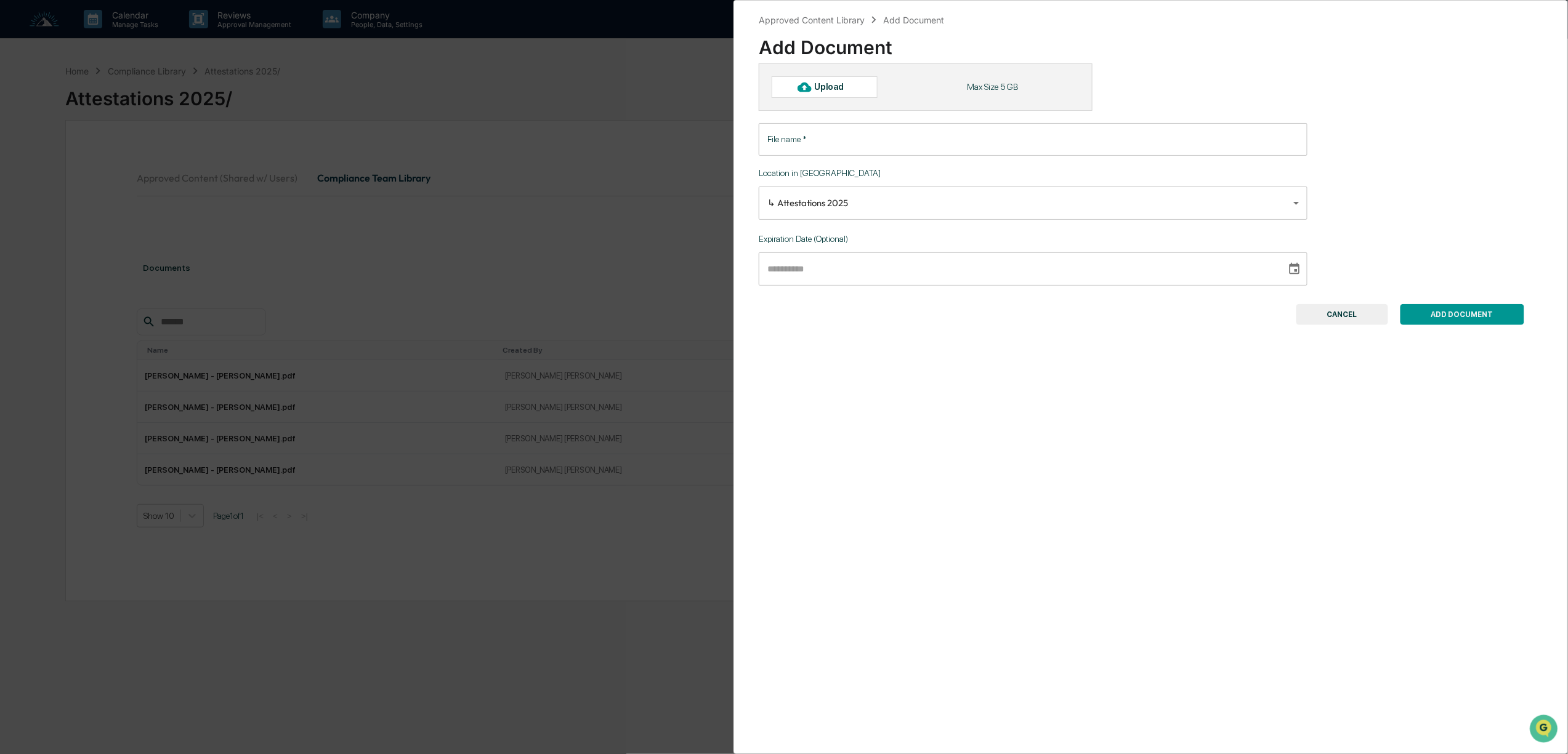
click at [826, 90] on div "Upload" at bounding box center [835, 87] width 40 height 10
type input "**********"
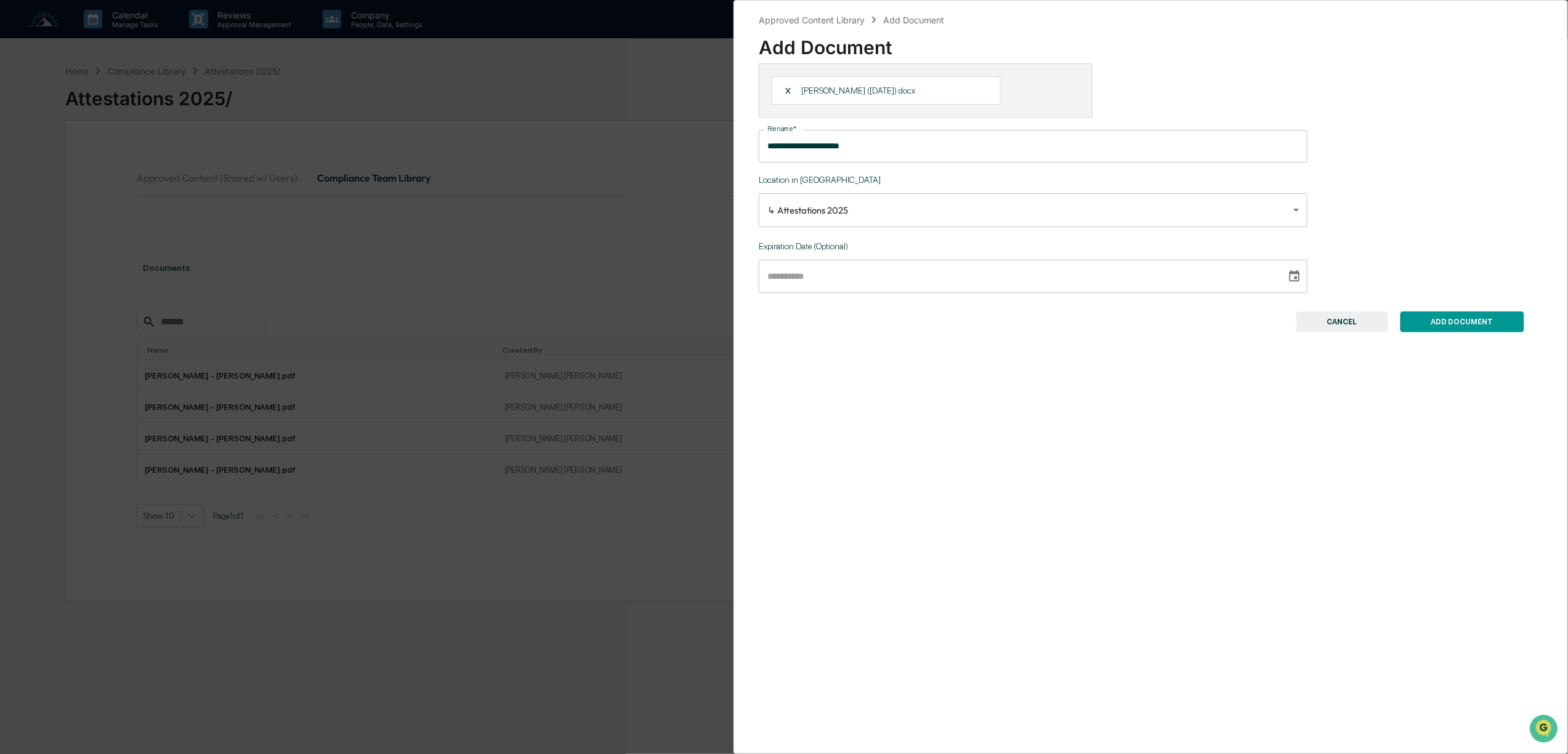
click at [766, 281] on input "text" at bounding box center [1018, 276] width 519 height 33
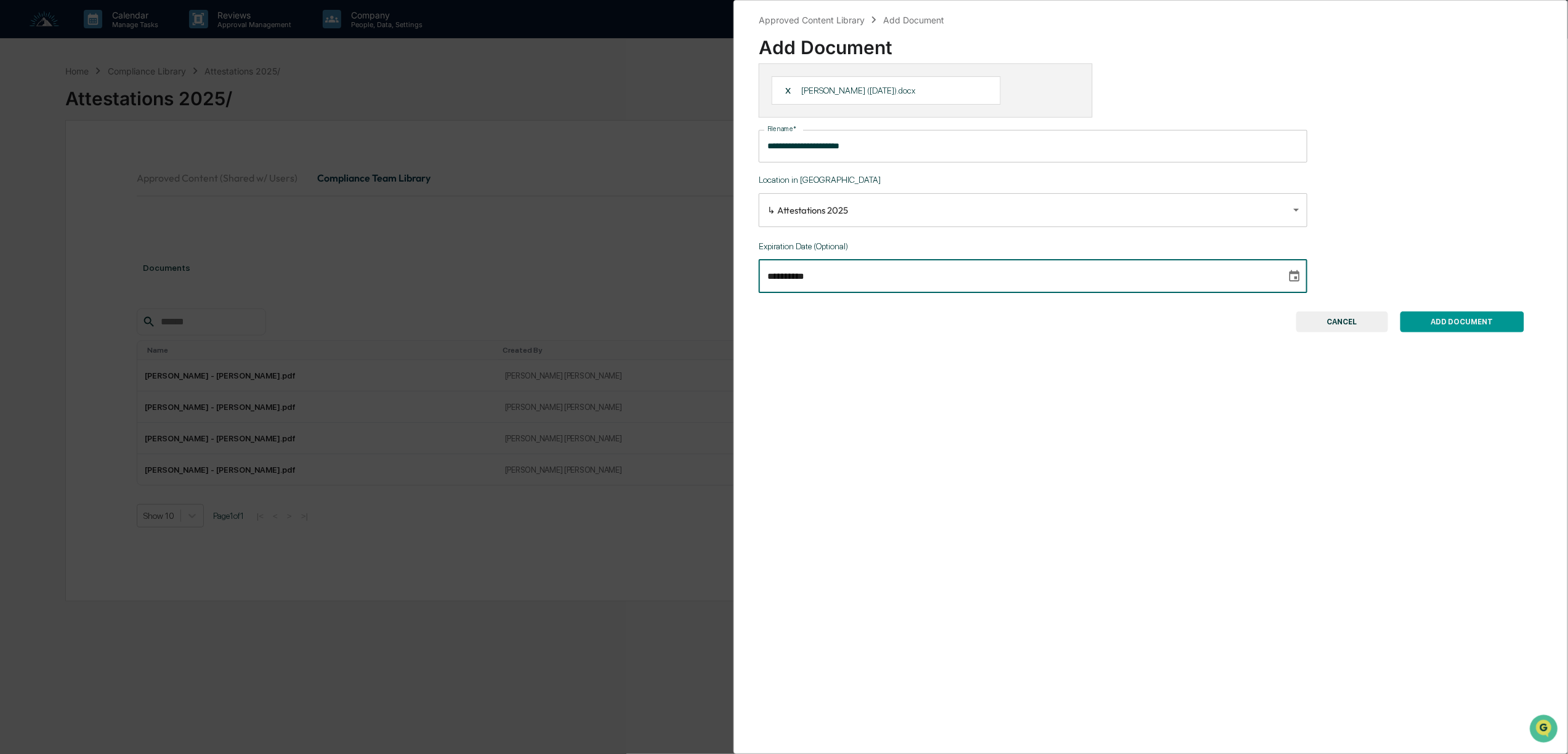
type input "**********"
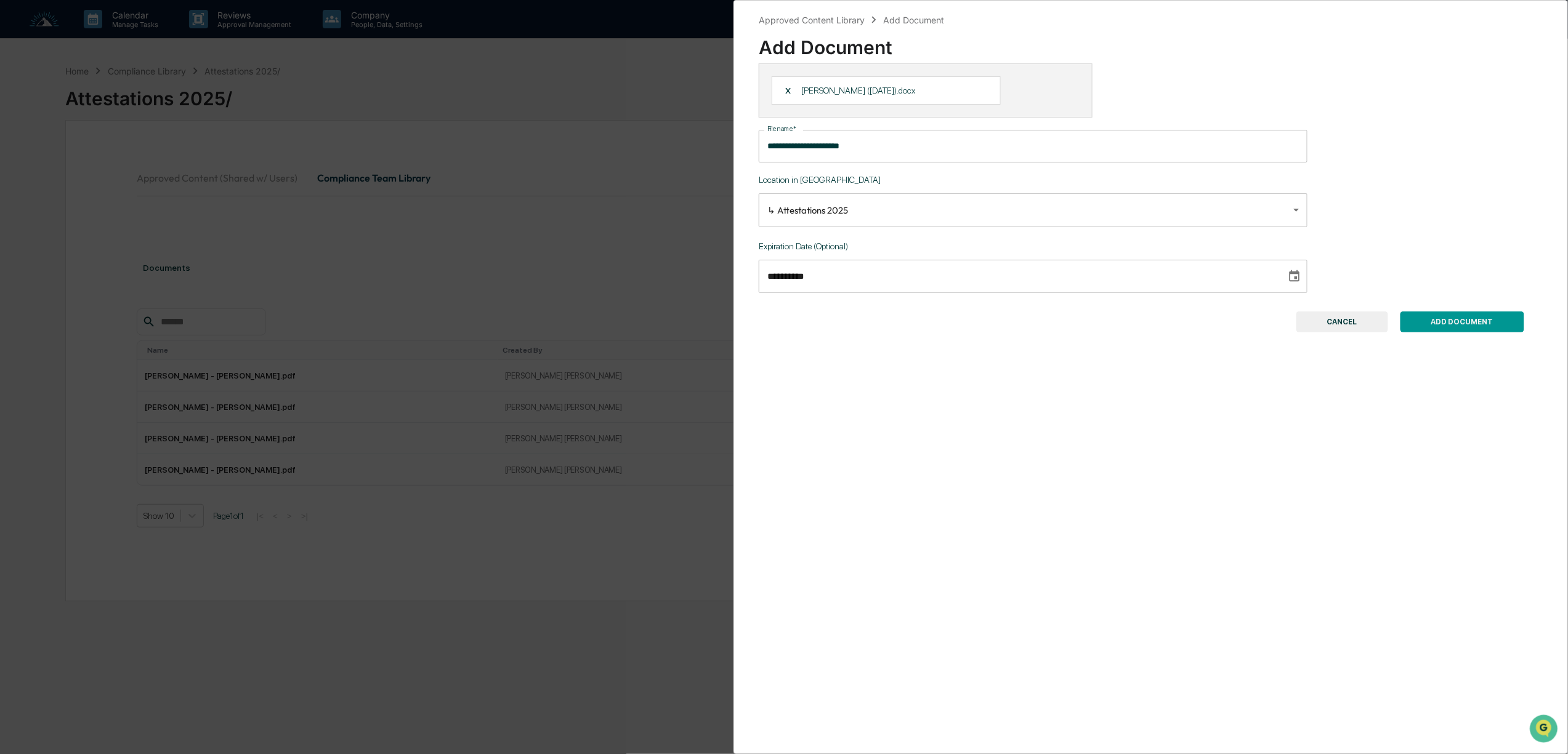
click at [1463, 326] on button "ADD DOCUMENT" at bounding box center [1462, 322] width 124 height 21
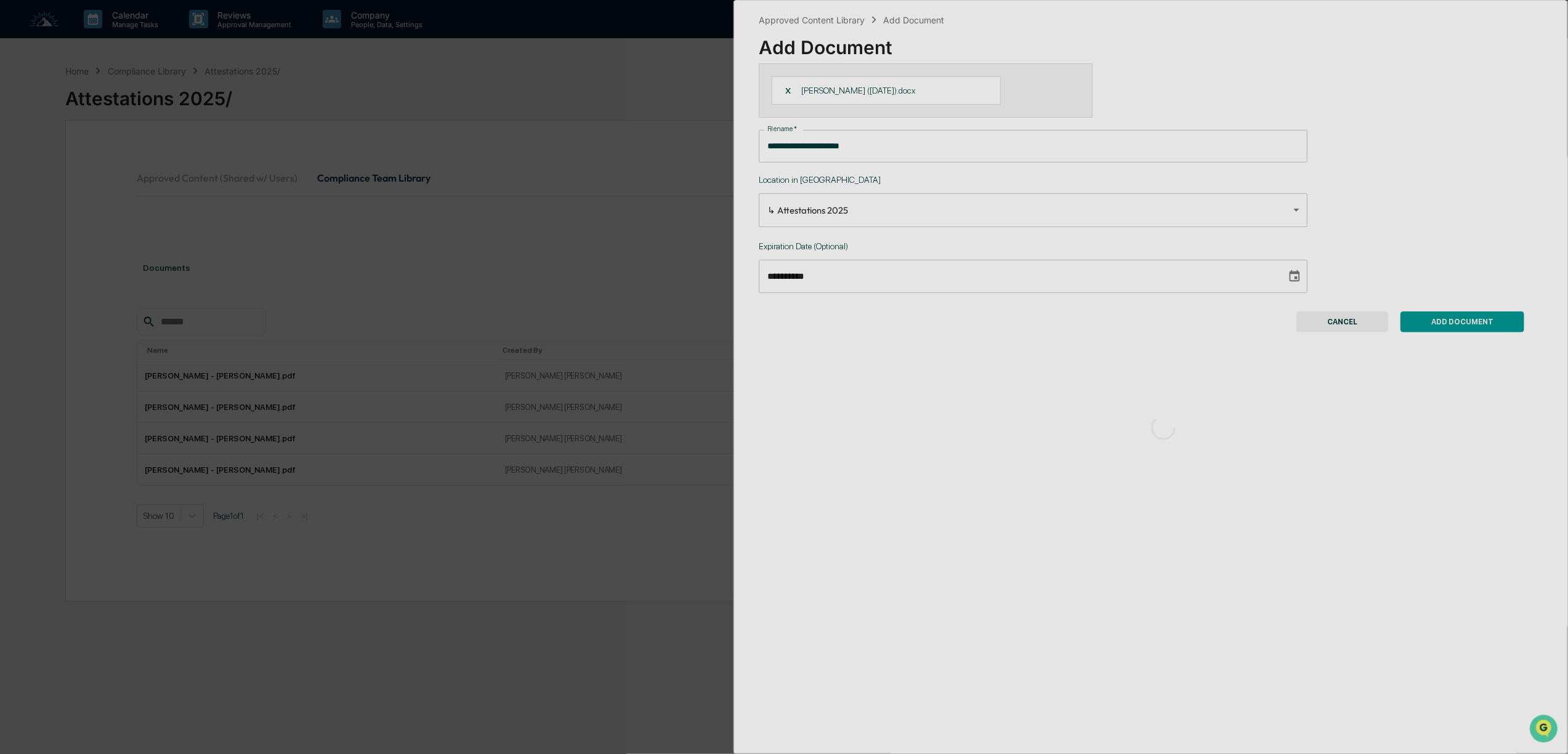
click at [1473, 329] on div at bounding box center [1163, 428] width 858 height 855
click at [1452, 332] on div at bounding box center [1163, 428] width 858 height 855
click at [1454, 332] on div at bounding box center [1163, 428] width 858 height 855
click at [1457, 329] on div at bounding box center [1163, 428] width 858 height 855
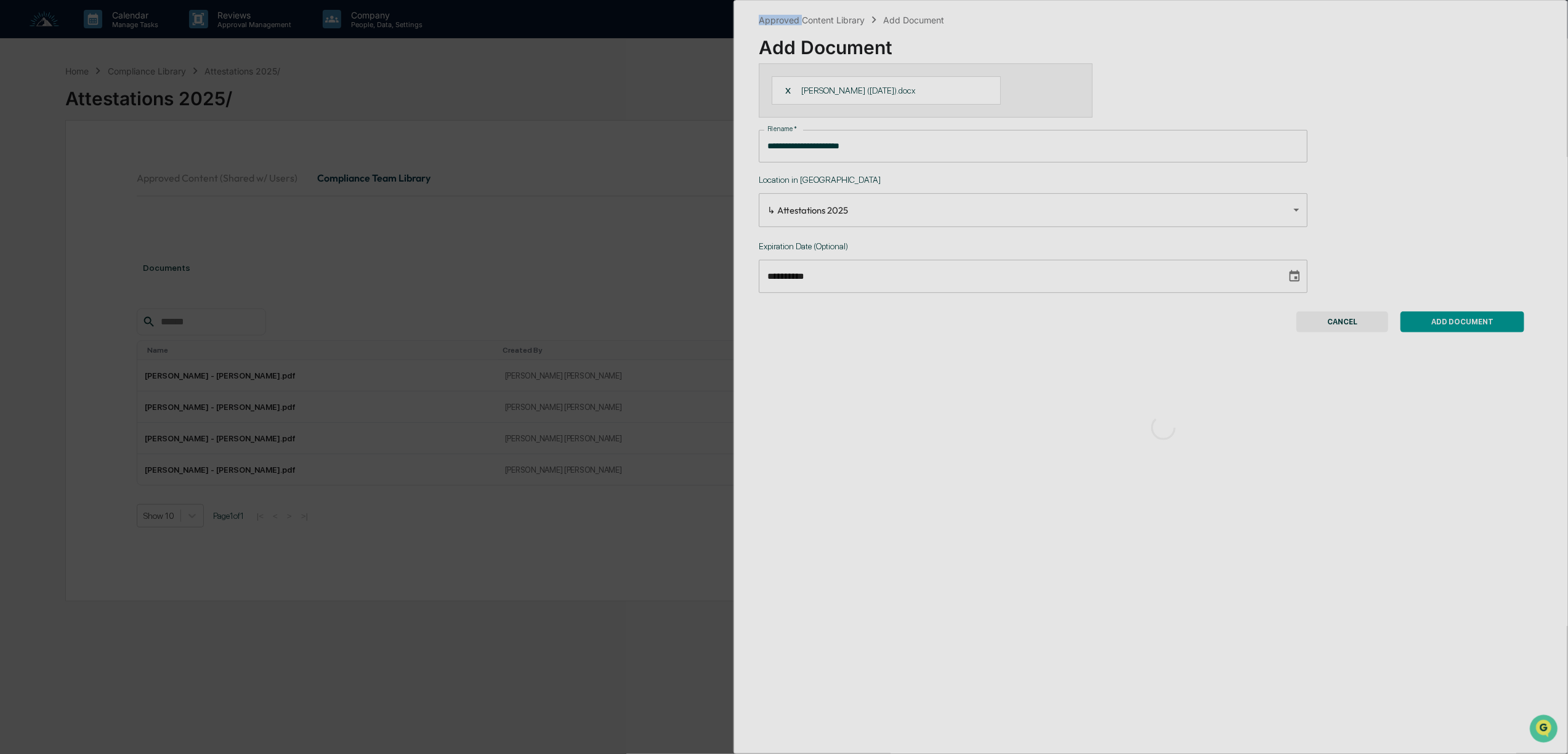
click at [607, 159] on div "**********" at bounding box center [784, 377] width 1568 height 754
click at [605, 159] on div "**********" at bounding box center [784, 377] width 1568 height 754
